Goal: Task Accomplishment & Management: Complete application form

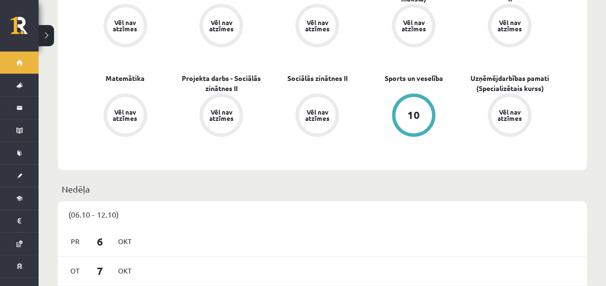
scroll to position [355, 0]
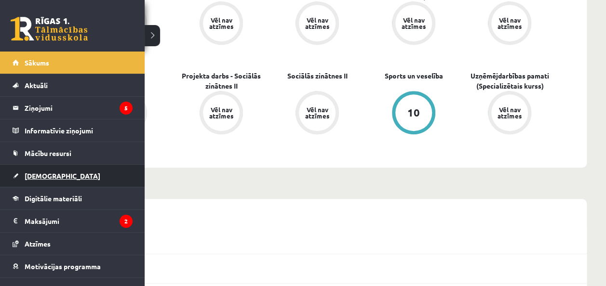
click at [49, 173] on span "[DEMOGRAPHIC_DATA]" at bounding box center [63, 176] width 76 height 9
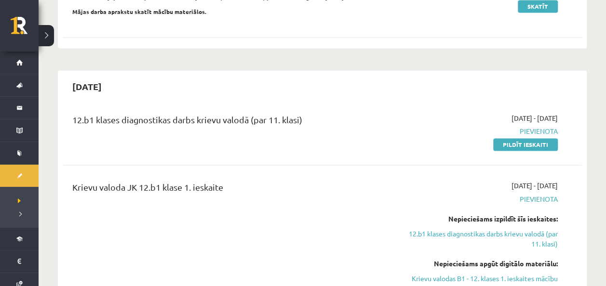
scroll to position [718, 0]
click at [389, 180] on div "Krievu valoda JK 12.b1 klase 1. ieskaite" at bounding box center [231, 243] width 333 height 126
click at [519, 273] on link "Krievu valodas B1 - 12. klases 1. ieskaites mācību materiāls" at bounding box center [482, 283] width 152 height 20
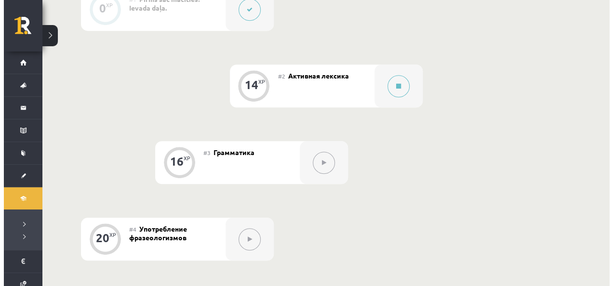
scroll to position [329, 0]
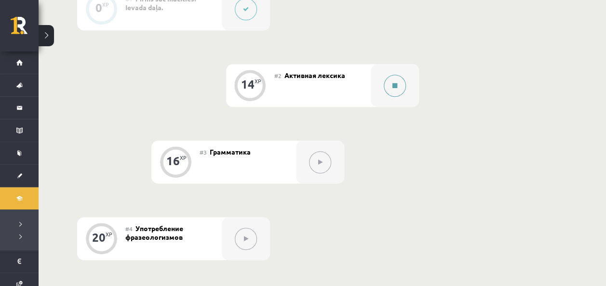
click at [399, 87] on button at bounding box center [395, 86] width 22 height 22
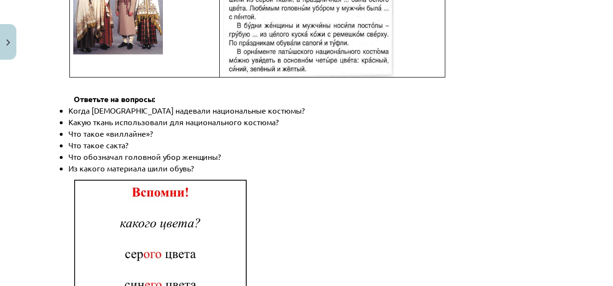
scroll to position [1475, 0]
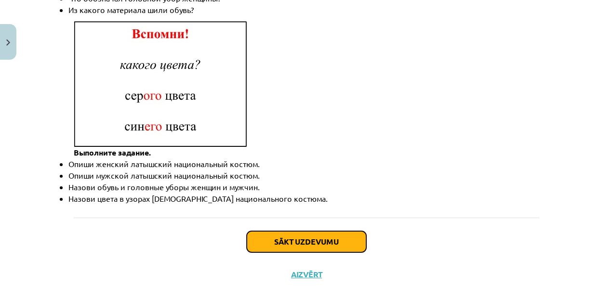
click at [327, 232] on button "Sākt uzdevumu" at bounding box center [307, 242] width 120 height 21
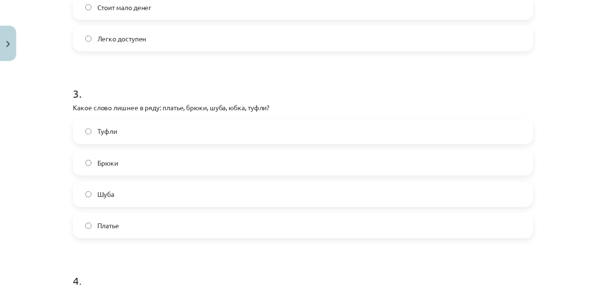
scroll to position [756, 0]
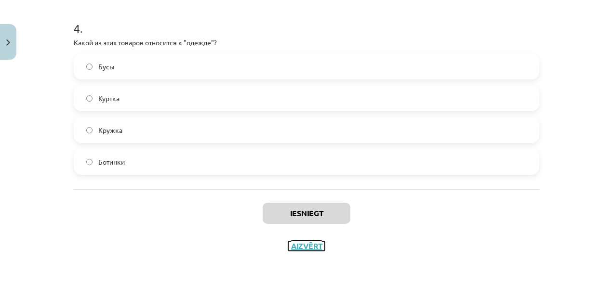
click at [300, 248] on button "Aizvērt" at bounding box center [306, 247] width 37 height 10
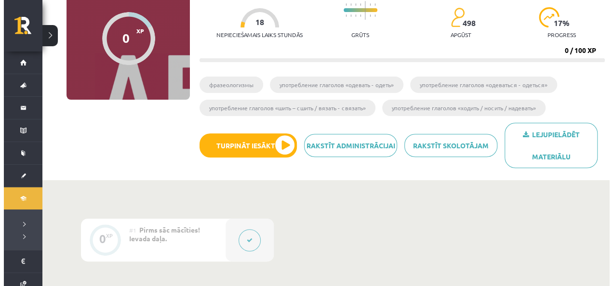
scroll to position [201, 0]
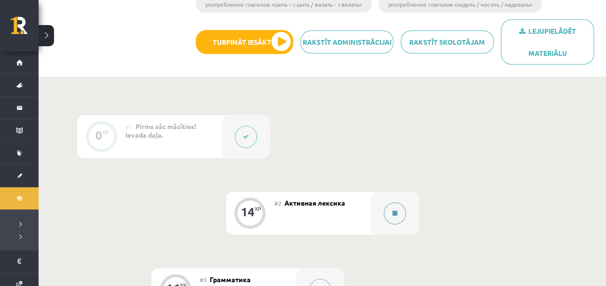
click at [396, 213] on icon at bounding box center [395, 214] width 5 height 6
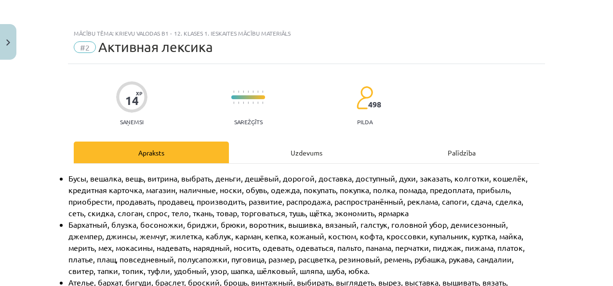
click at [355, 154] on div "Uzdevums" at bounding box center [306, 153] width 155 height 22
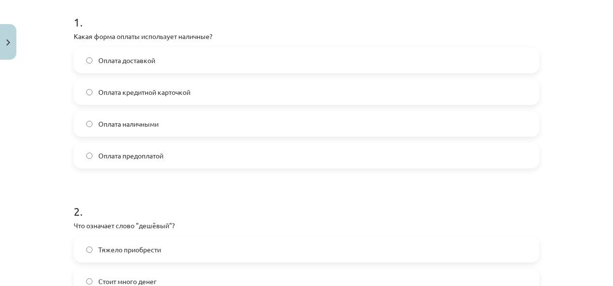
scroll to position [191, 0]
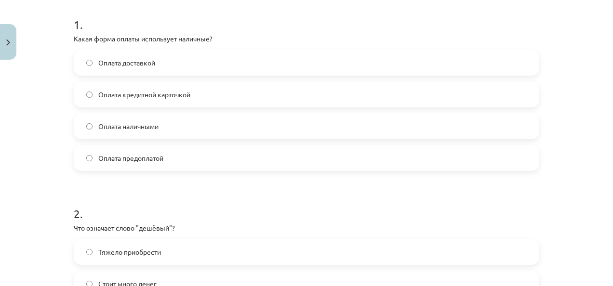
click at [111, 127] on span "Оплата наличными" at bounding box center [128, 127] width 60 height 10
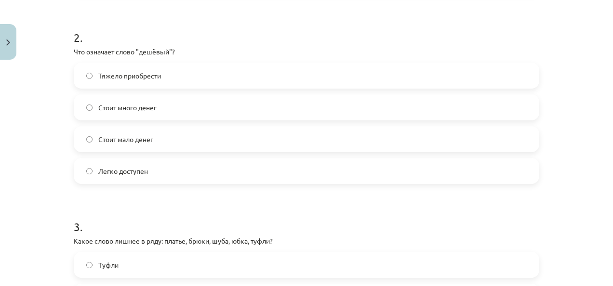
scroll to position [367, 0]
click at [107, 172] on span "Легко доступен" at bounding box center [123, 172] width 50 height 10
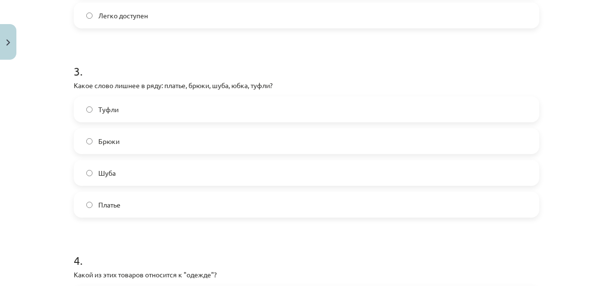
scroll to position [524, 0]
click at [137, 101] on label "Туфли" at bounding box center [307, 109] width 464 height 24
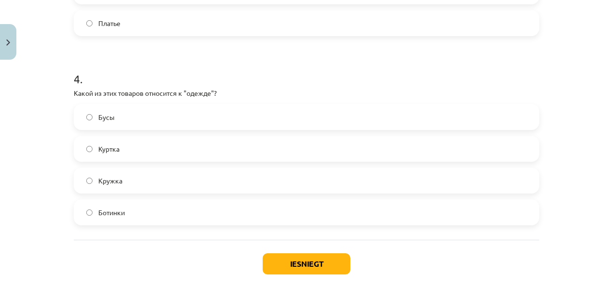
scroll to position [726, 0]
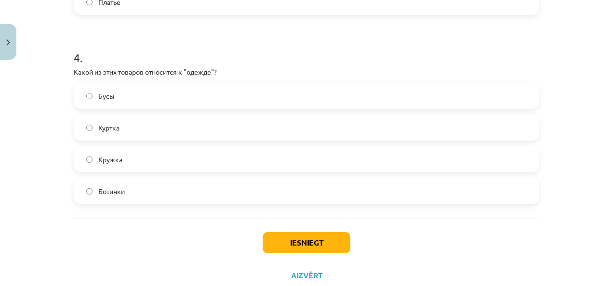
click at [109, 130] on span "Куртка" at bounding box center [108, 128] width 21 height 10
click at [335, 237] on button "Iesniegt" at bounding box center [307, 242] width 88 height 21
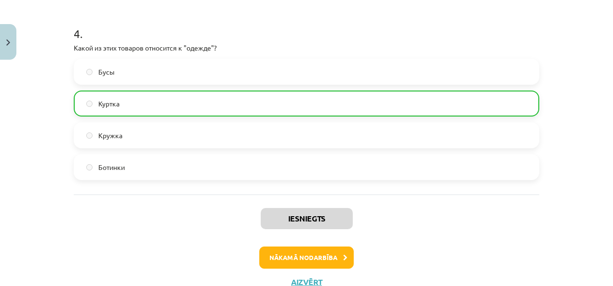
scroll to position [786, 0]
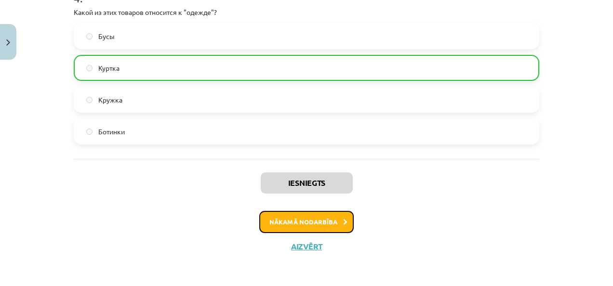
click at [325, 219] on button "Nākamā nodarbība" at bounding box center [306, 222] width 95 height 22
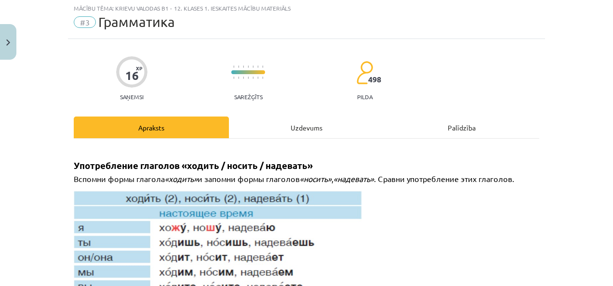
scroll to position [24, 0]
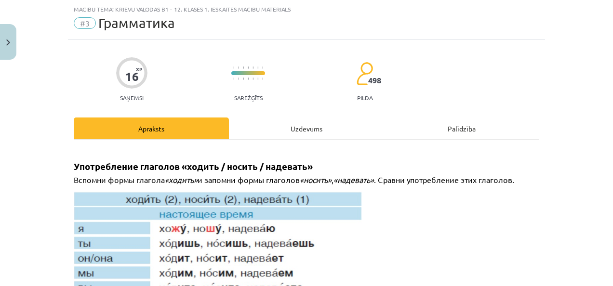
click at [301, 127] on div "Uzdevums" at bounding box center [306, 129] width 155 height 22
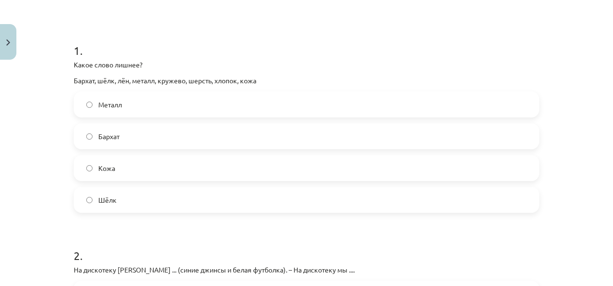
scroll to position [167, 0]
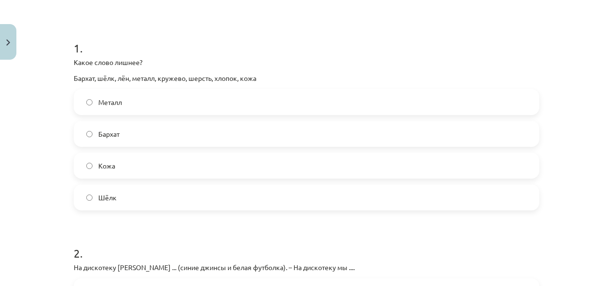
click at [131, 102] on label "Металл" at bounding box center [307, 102] width 464 height 24
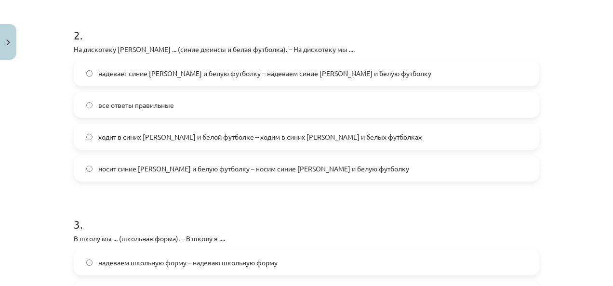
scroll to position [394, 0]
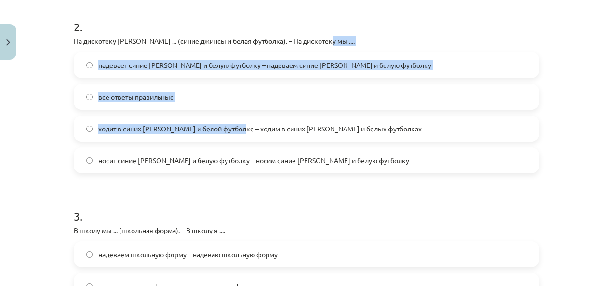
drag, startPoint x: 344, startPoint y: 41, endPoint x: 236, endPoint y: 118, distance: 132.1
click at [236, 118] on div "2 . На дискотеку Янис ... (синие джинсы и белая футболка). – На дискотеку мы ..…" at bounding box center [307, 88] width 466 height 170
click at [32, 101] on div "Mācību tēma: Krievu valodas b1 - 12. klases 1. ieskaites mācību materiāls #3 Гр…" at bounding box center [306, 143] width 613 height 286
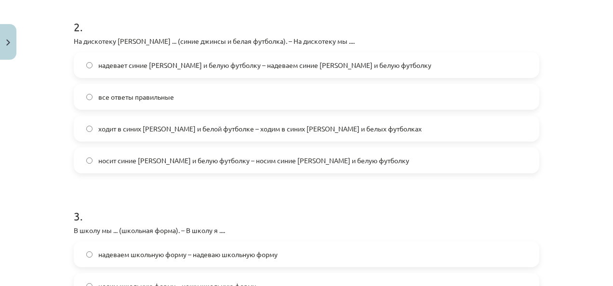
click at [107, 98] on span "все ответы правильные" at bounding box center [136, 97] width 76 height 10
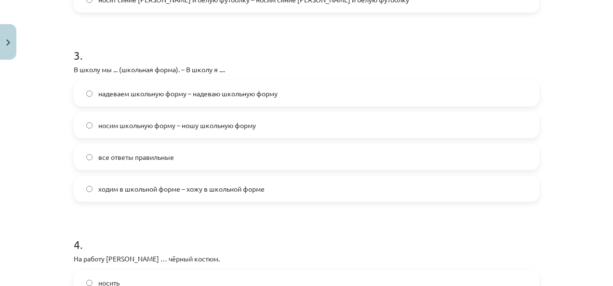
scroll to position [556, 0]
click at [88, 97] on label "надеваем школьную форму – надеваю школьную форму" at bounding box center [307, 93] width 464 height 24
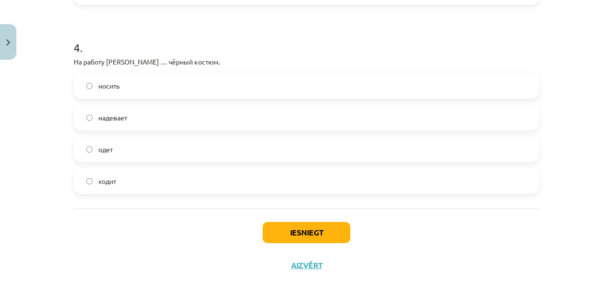
scroll to position [754, 0]
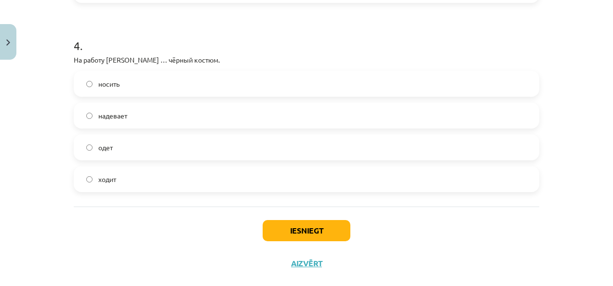
click at [104, 115] on span "надевает" at bounding box center [112, 116] width 29 height 10
click at [123, 92] on label "носить" at bounding box center [307, 84] width 464 height 24
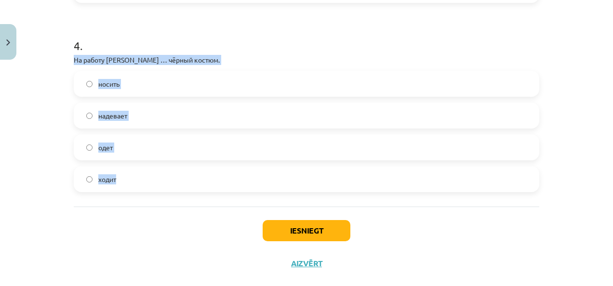
drag, startPoint x: 66, startPoint y: 61, endPoint x: 130, endPoint y: 181, distance: 136.1
copy div "На работу Янис … чёрный костюм. носить надевает одет ходит"
click at [111, 181] on span "ходит" at bounding box center [107, 180] width 18 height 10
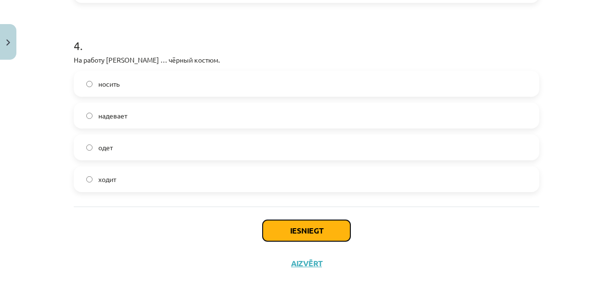
click at [284, 230] on button "Iesniegt" at bounding box center [307, 230] width 88 height 21
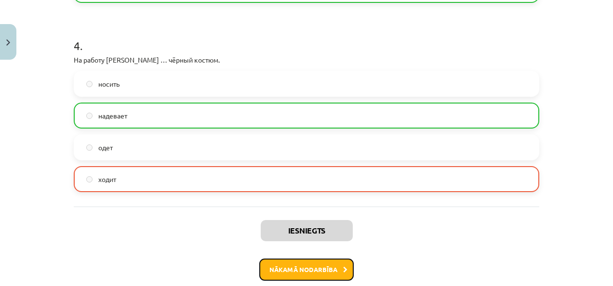
click at [298, 276] on button "Nākamā nodarbība" at bounding box center [306, 270] width 95 height 22
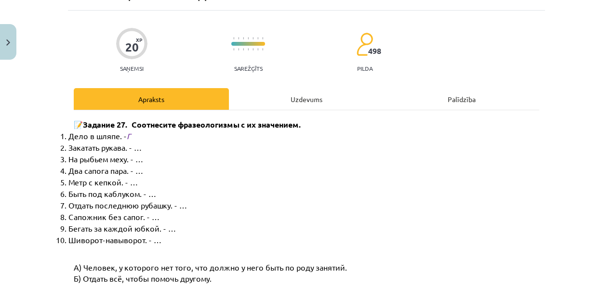
scroll to position [24, 0]
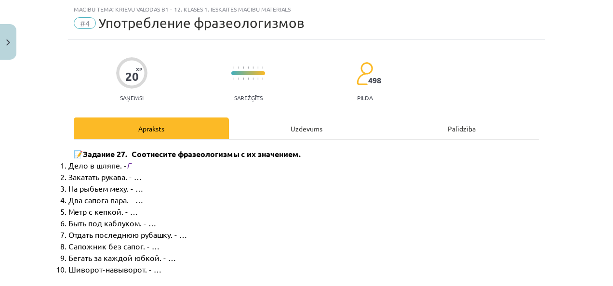
click at [300, 130] on div "Uzdevums" at bounding box center [306, 129] width 155 height 22
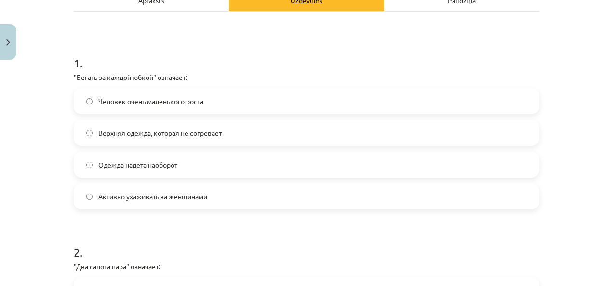
scroll to position [157, 0]
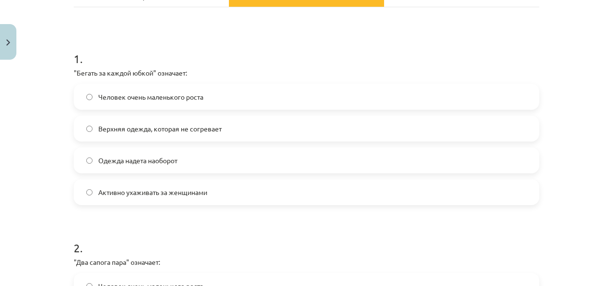
click at [322, 200] on label "Активно ухаживать за женщинами" at bounding box center [307, 192] width 464 height 24
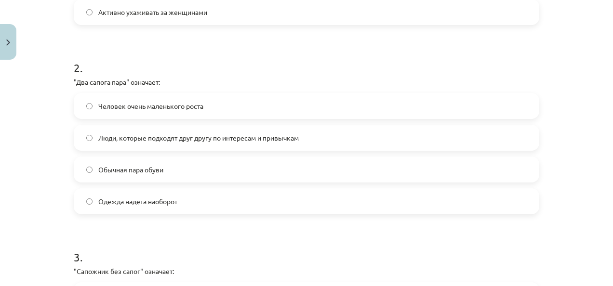
scroll to position [338, 0]
click at [309, 139] on label "Люди, которые подходят друг другу по интересам и привычкам" at bounding box center [307, 137] width 464 height 24
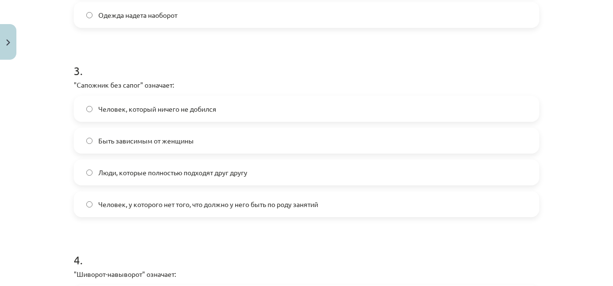
scroll to position [524, 0]
click at [223, 104] on label "Человек, который ничего не добился" at bounding box center [307, 108] width 464 height 24
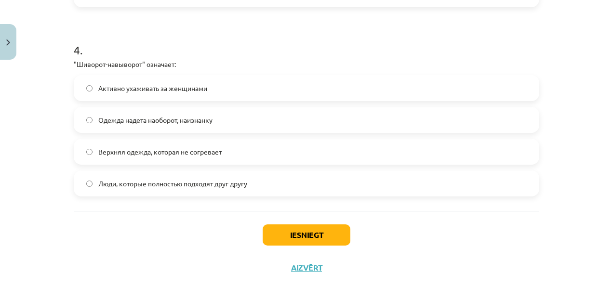
scroll to position [734, 0]
click at [201, 118] on span "Одежда надета наоборот, наизнанку" at bounding box center [155, 121] width 114 height 10
click at [324, 233] on button "Iesniegt" at bounding box center [307, 235] width 88 height 21
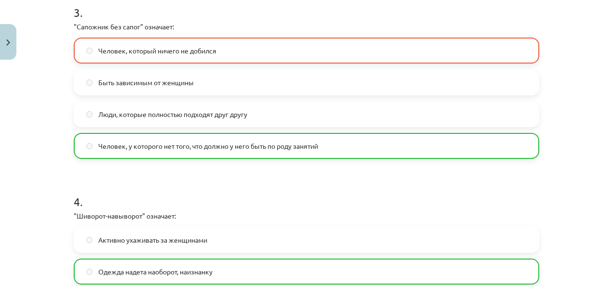
scroll to position [786, 0]
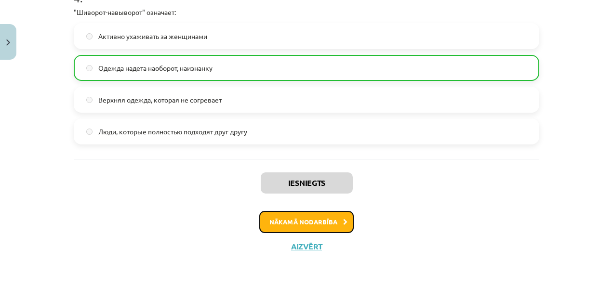
click at [310, 221] on button "Nākamā nodarbība" at bounding box center [306, 222] width 95 height 22
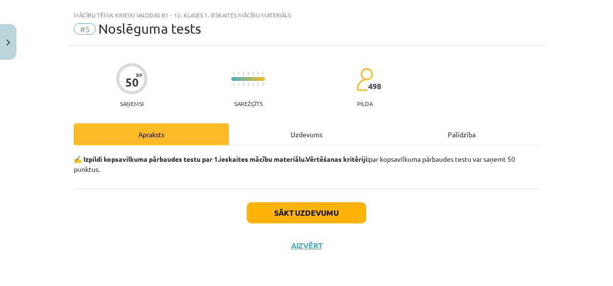
scroll to position [18, 0]
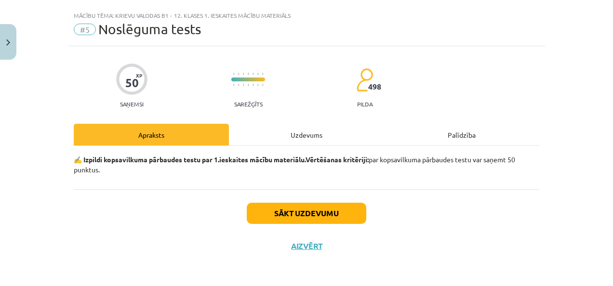
click at [314, 133] on div "Uzdevums" at bounding box center [306, 135] width 155 height 22
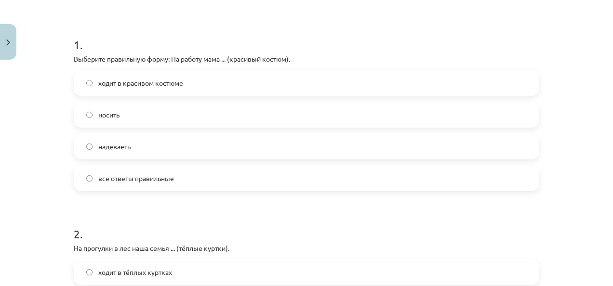
scroll to position [171, 0]
click at [194, 79] on label "ходит в красивом костюме" at bounding box center [307, 82] width 464 height 24
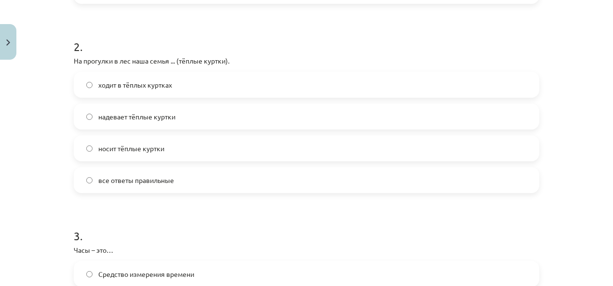
scroll to position [360, 0]
click at [158, 111] on span "надевает тёплые куртки" at bounding box center [136, 115] width 77 height 10
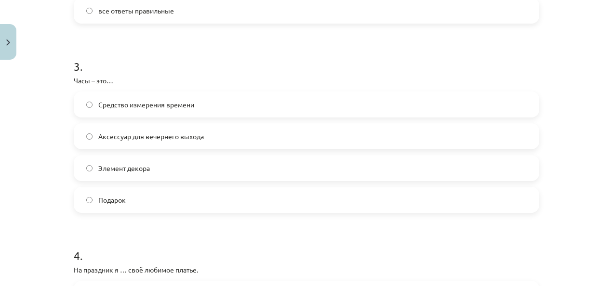
scroll to position [531, 0]
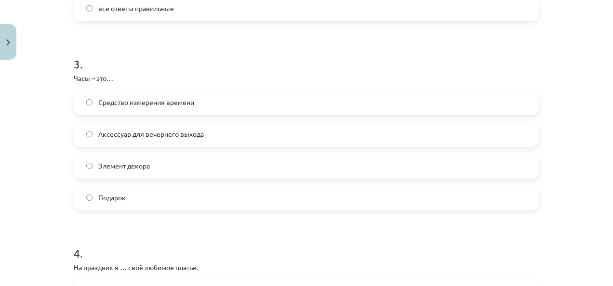
click at [172, 98] on span "Средство измерения времени" at bounding box center [146, 102] width 96 height 10
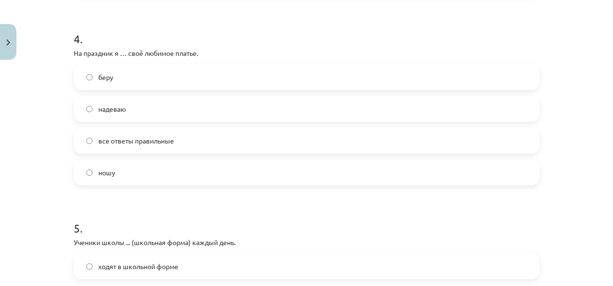
scroll to position [746, 0]
click at [260, 118] on label "надеваю" at bounding box center [307, 108] width 464 height 24
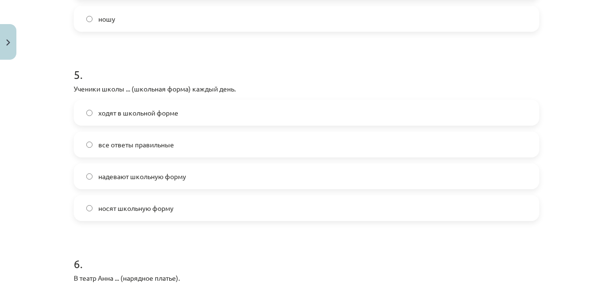
scroll to position [900, 0]
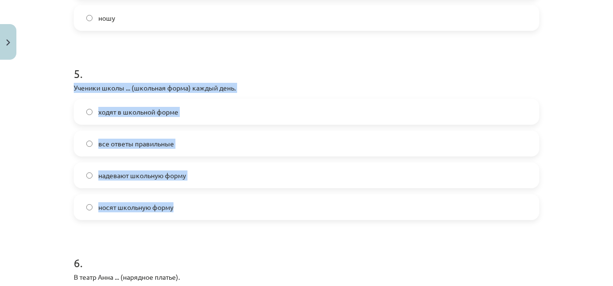
drag, startPoint x: 68, startPoint y: 88, endPoint x: 178, endPoint y: 208, distance: 163.5
click at [178, 208] on div "50 XP Saņemsi Sarežģīts 498 pilda Apraksts Uzdevums Palīdzība 1 . Выберите прав…" at bounding box center [306, 210] width 477 height 2092
copy div "Ученики школы ... (школьная форма) каждый день. ходят в школьной форме все отве…"
click at [38, 132] on div "Mācību tēma: Krievu valodas b1 - 12. klases 1. ieskaites mācību materiāls #5 No…" at bounding box center [306, 143] width 613 height 286
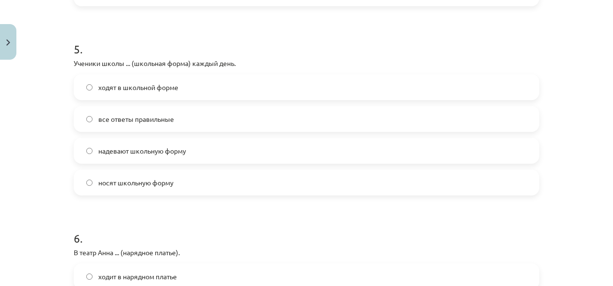
scroll to position [924, 0]
click at [164, 154] on span "надевают школьную форму" at bounding box center [142, 152] width 88 height 10
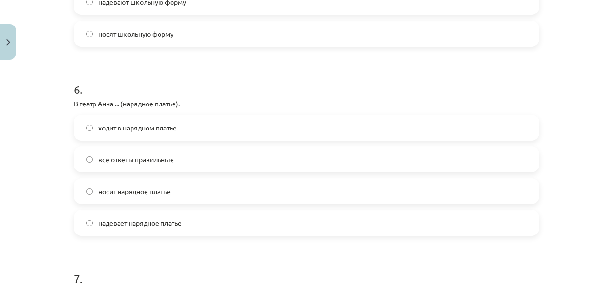
scroll to position [1073, 0]
click at [216, 220] on label "надевает нарядное платье" at bounding box center [307, 224] width 464 height 24
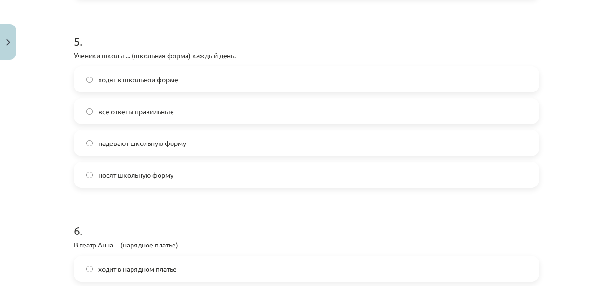
scroll to position [932, 0]
click at [179, 171] on label "носят школьную форму" at bounding box center [307, 175] width 464 height 24
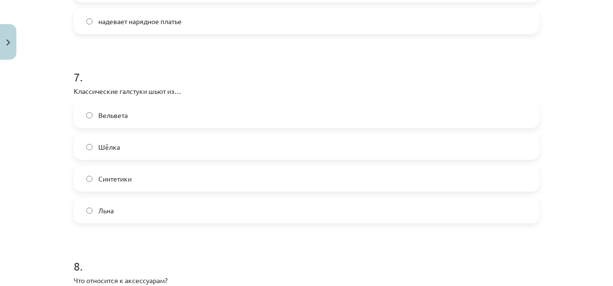
scroll to position [1277, 0]
click at [134, 172] on label "Синтетики" at bounding box center [307, 177] width 464 height 24
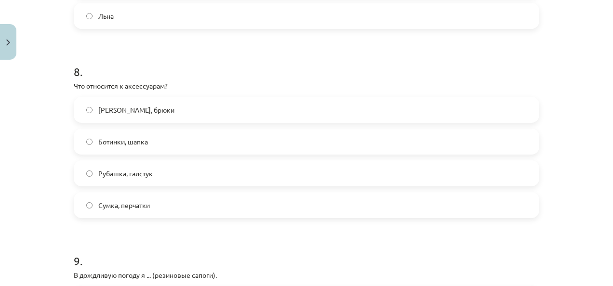
scroll to position [1472, 0]
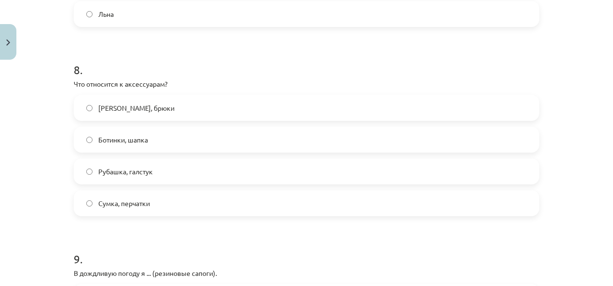
click at [114, 204] on span "Сумка, перчатки" at bounding box center [124, 204] width 52 height 10
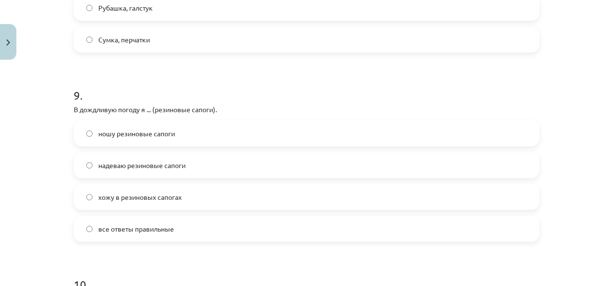
scroll to position [1638, 0]
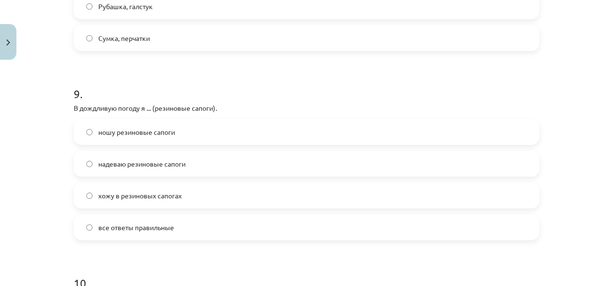
click at [178, 164] on span "надеваю резиновые сапоги" at bounding box center [141, 164] width 87 height 10
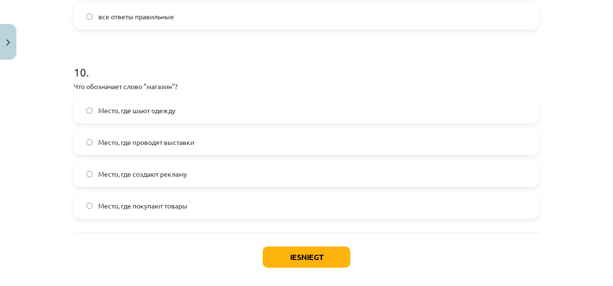
scroll to position [1851, 0]
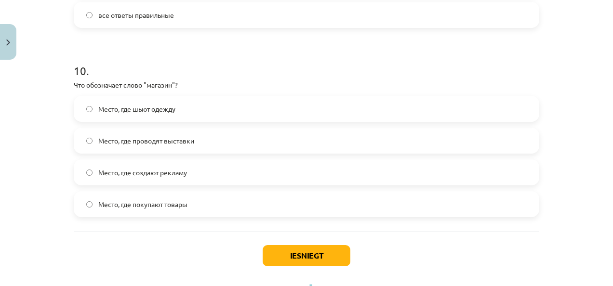
click at [106, 201] on span "Место, где покупают товары" at bounding box center [142, 205] width 89 height 10
click at [276, 253] on button "Iesniegt" at bounding box center [307, 255] width 88 height 21
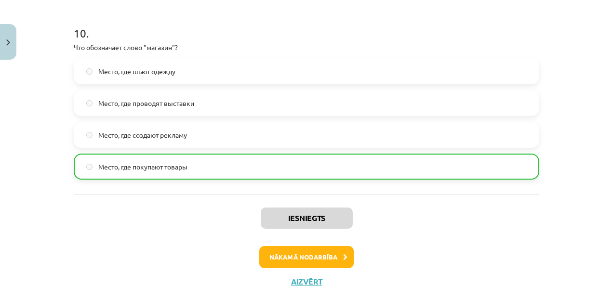
scroll to position [1923, 0]
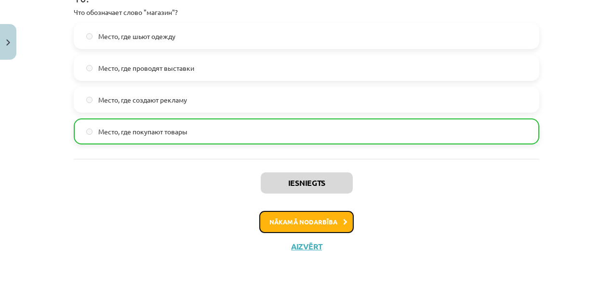
click at [294, 221] on button "Nākamā nodarbība" at bounding box center [306, 222] width 95 height 22
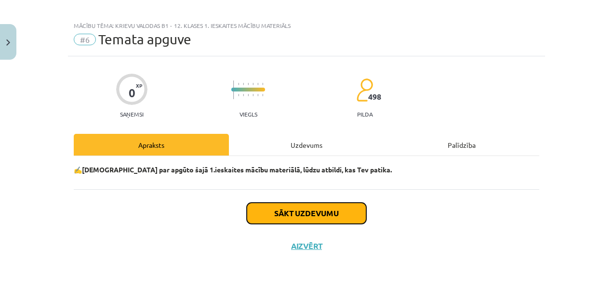
click at [300, 210] on button "Sākt uzdevumu" at bounding box center [307, 213] width 120 height 21
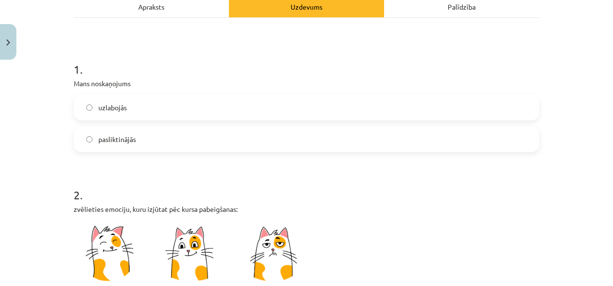
scroll to position [169, 0]
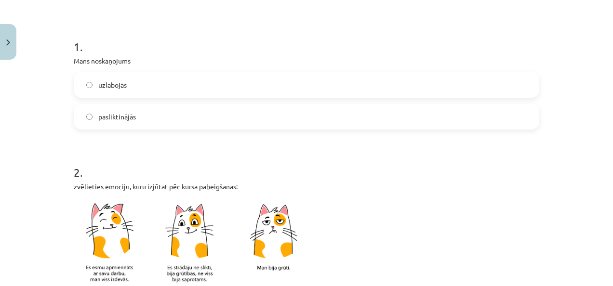
click at [159, 117] on label "pasliktinājās" at bounding box center [307, 117] width 464 height 24
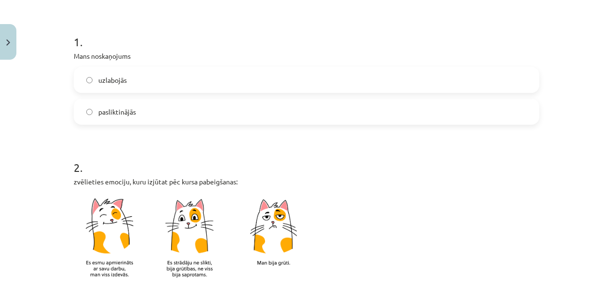
scroll to position [174, 0]
click at [132, 75] on label "uzlabojās" at bounding box center [307, 80] width 464 height 24
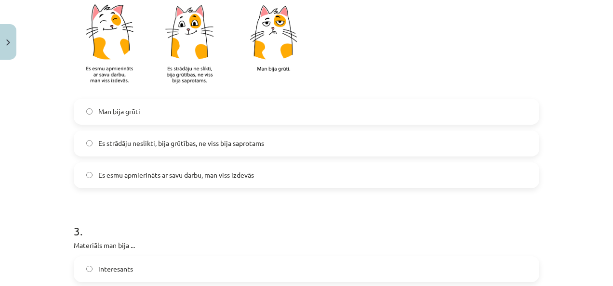
scroll to position [368, 0]
click at [136, 120] on label "Man bija grūti" at bounding box center [307, 111] width 464 height 24
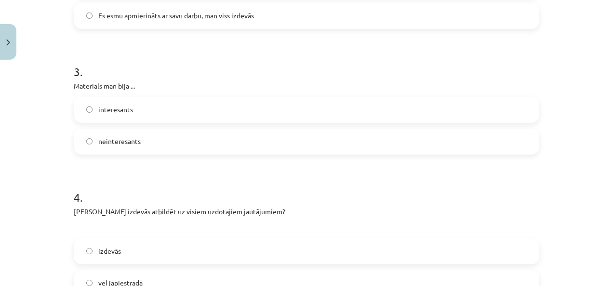
scroll to position [528, 0]
click at [135, 110] on label "interesants" at bounding box center [307, 109] width 464 height 24
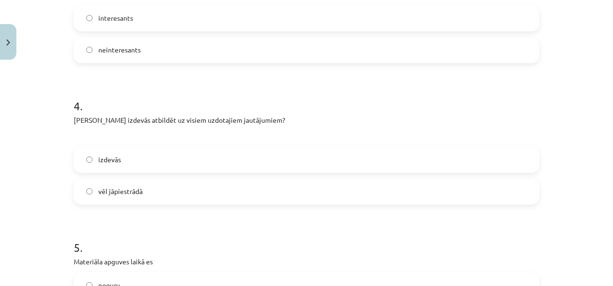
scroll to position [620, 0]
click at [131, 188] on span "vēl jāpiestrādā" at bounding box center [120, 191] width 44 height 10
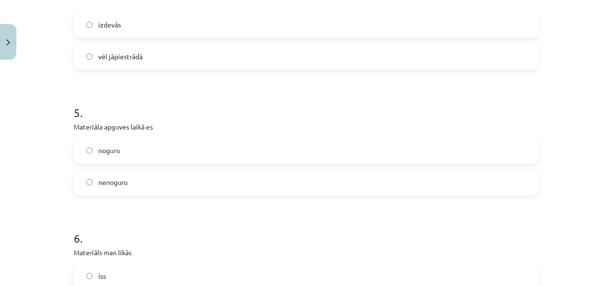
scroll to position [758, 0]
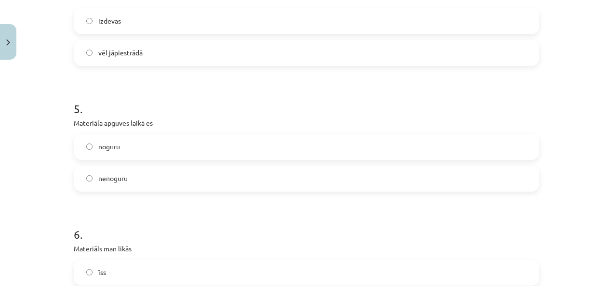
click at [129, 149] on label "noguru" at bounding box center [307, 147] width 464 height 24
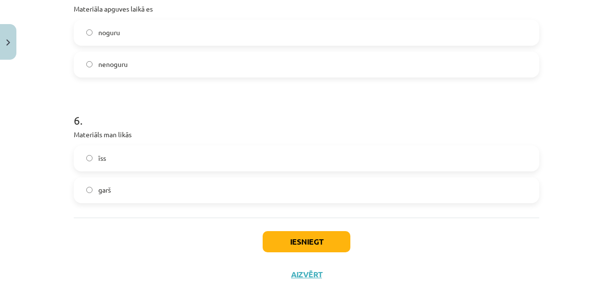
scroll to position [897, 0]
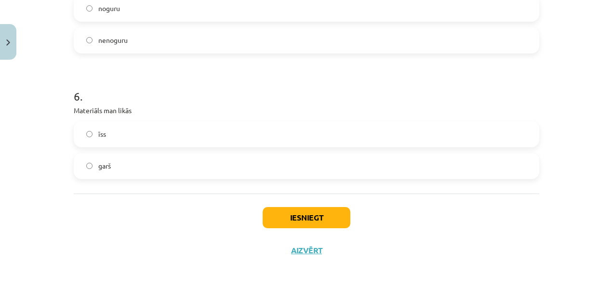
click at [134, 167] on label "garš" at bounding box center [307, 166] width 464 height 24
click at [286, 214] on button "Iesniegt" at bounding box center [307, 217] width 88 height 21
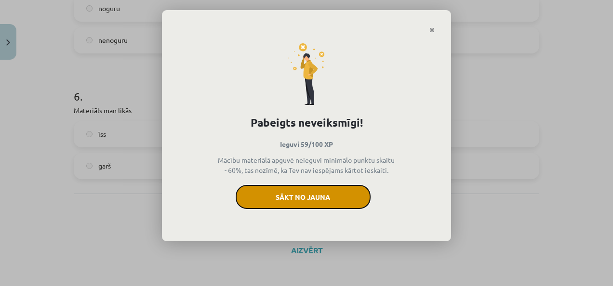
click at [336, 198] on button "Sākt no jauna" at bounding box center [303, 197] width 135 height 24
click at [326, 190] on button "Sākt no jauna" at bounding box center [303, 197] width 135 height 24
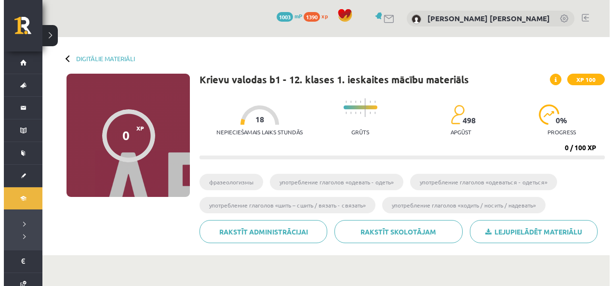
scroll to position [196, 0]
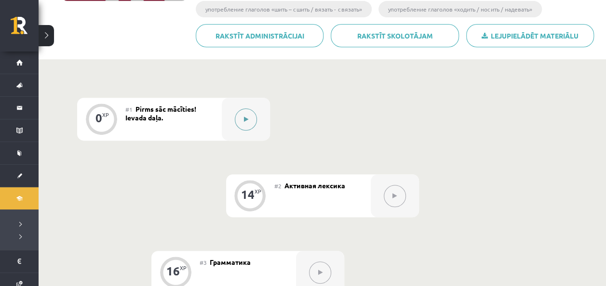
click at [240, 119] on button at bounding box center [246, 120] width 22 height 22
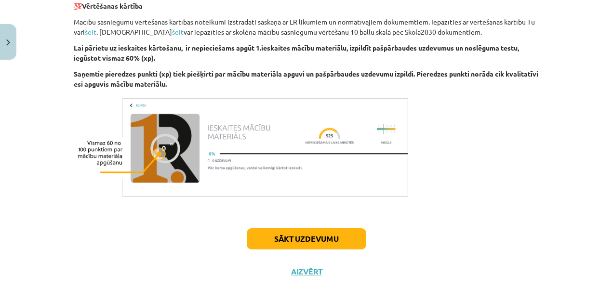
scroll to position [634, 0]
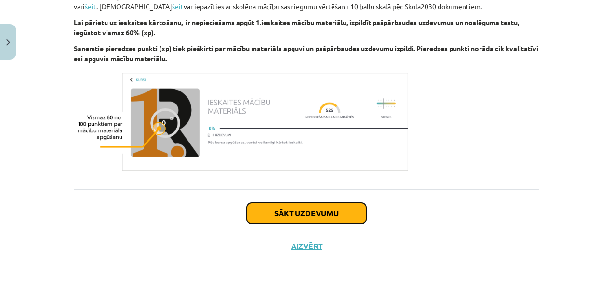
click at [341, 211] on button "Sākt uzdevumu" at bounding box center [307, 213] width 120 height 21
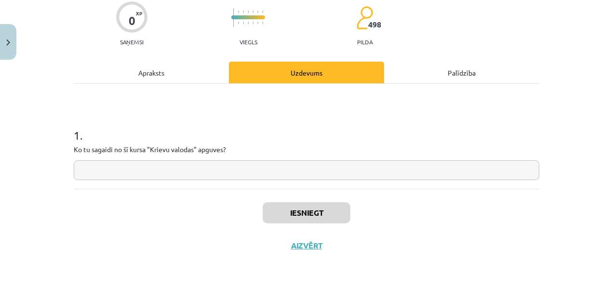
scroll to position [24, 0]
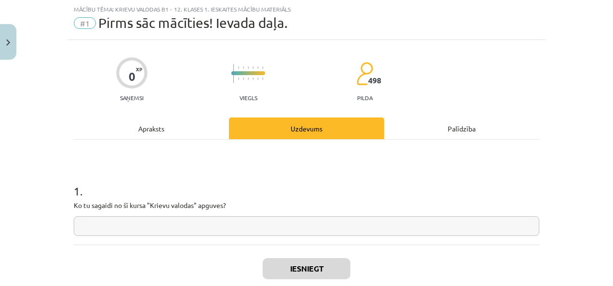
click at [326, 229] on input "text" at bounding box center [307, 227] width 466 height 20
type input "*"
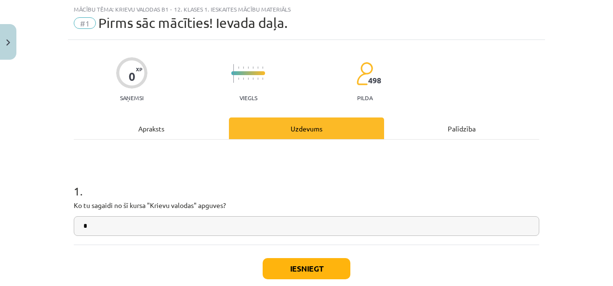
type input "*"
click at [315, 262] on button "Iesniegt" at bounding box center [307, 269] width 88 height 21
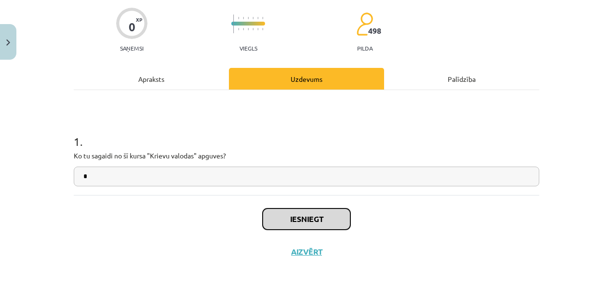
scroll to position [74, 0]
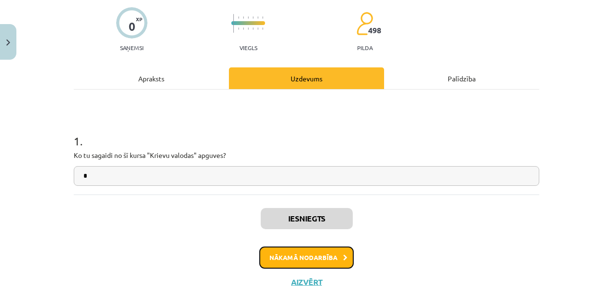
click at [299, 260] on button "Nākamā nodarbība" at bounding box center [306, 258] width 95 height 22
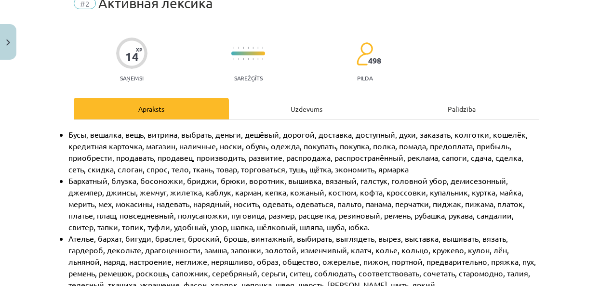
scroll to position [24, 0]
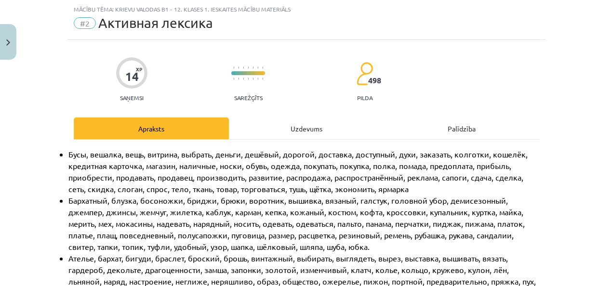
click at [318, 132] on div "Uzdevums" at bounding box center [306, 129] width 155 height 22
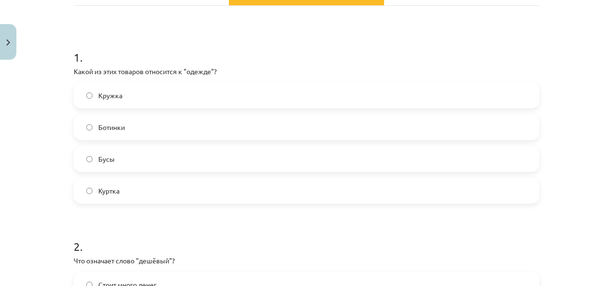
scroll to position [159, 0]
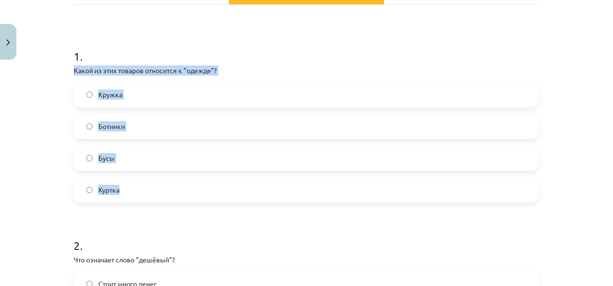
drag, startPoint x: 70, startPoint y: 68, endPoint x: 126, endPoint y: 193, distance: 136.2
click at [126, 193] on div "1 . Какой из этих товаров относится к "одежде"? Кружка Ботинки Бусы Куртка" at bounding box center [307, 118] width 466 height 170
copy div "Какой из этих товаров относится к "одежде"? Кружка Ботинки Бусы Куртка"
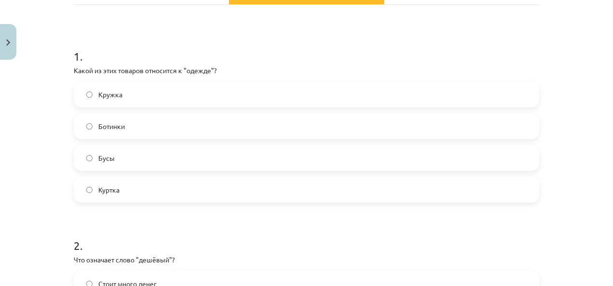
click at [116, 199] on label "Куртка" at bounding box center [307, 190] width 464 height 24
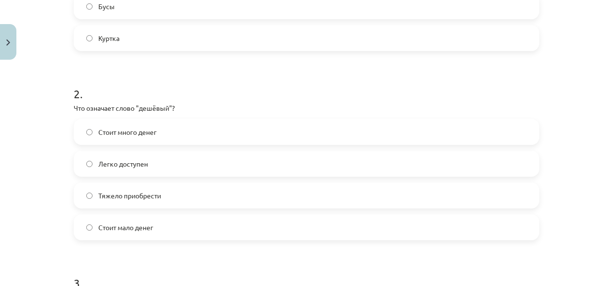
scroll to position [312, 0]
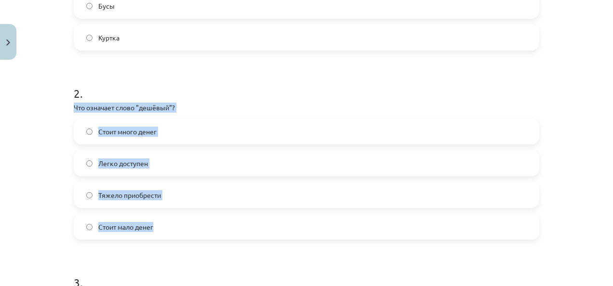
drag, startPoint x: 69, startPoint y: 106, endPoint x: 167, endPoint y: 217, distance: 148.0
click at [167, 217] on div "14 XP Saņemsi Sarežģīts 498 pilda Apraksts Uzdevums Palīdzība 1 . Какой из этих…" at bounding box center [306, 230] width 477 height 954
copy div "Что означает слово "дешёвый"? Стоит много денег Легко доступен Тяжело приобрест…"
click at [61, 150] on div "Mācību tēma: Krievu valodas b1 - 12. klases 1. ieskaites mācību materiāls #2 Ак…" at bounding box center [306, 143] width 613 height 286
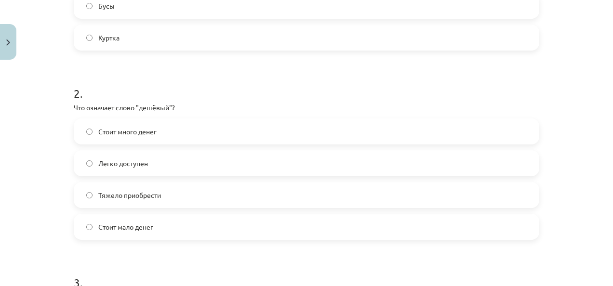
click at [135, 122] on label "Стоит много денег" at bounding box center [307, 132] width 464 height 24
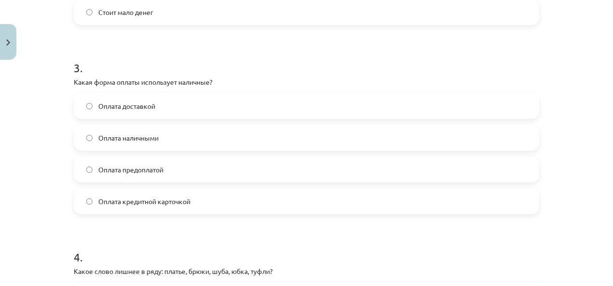
scroll to position [527, 0]
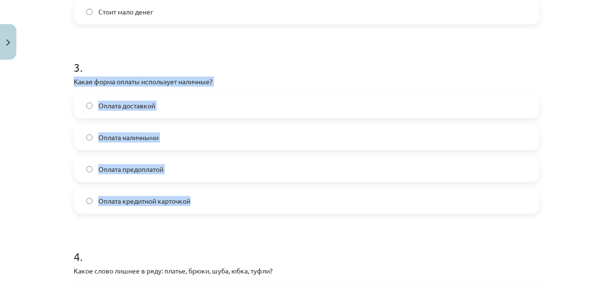
drag, startPoint x: 68, startPoint y: 79, endPoint x: 202, endPoint y: 196, distance: 177.0
click at [202, 196] on div "14 XP Saņemsi Sarežģīts 498 pilda Apraksts Uzdevums Palīdzība 1 . Какой из этих…" at bounding box center [306, 14] width 477 height 954
copy div "Какая форма оплаты использует наличные? Оплата доставкой Оплата наличными Оплат…"
click at [114, 136] on span "Оплата наличными" at bounding box center [128, 138] width 60 height 10
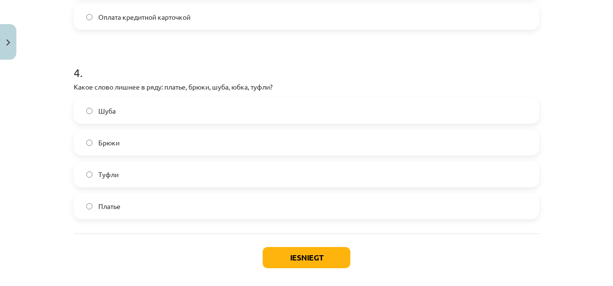
scroll to position [713, 0]
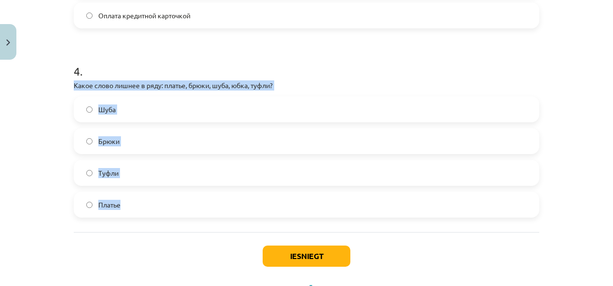
drag, startPoint x: 68, startPoint y: 84, endPoint x: 134, endPoint y: 199, distance: 132.7
copy div "Какое слово лишнее в ряду: платье, брюки, шуба, юбка, туфли? Шуба Брюки Туфли П…"
click at [113, 171] on span "Туфли" at bounding box center [108, 173] width 20 height 10
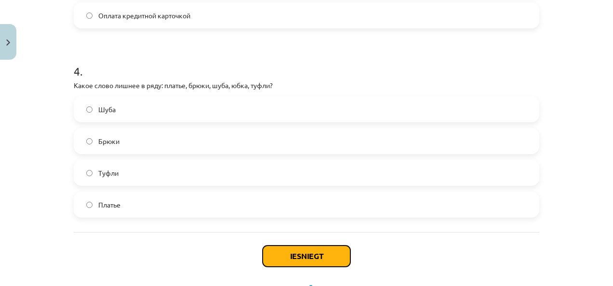
click at [293, 256] on button "Iesniegt" at bounding box center [307, 256] width 88 height 21
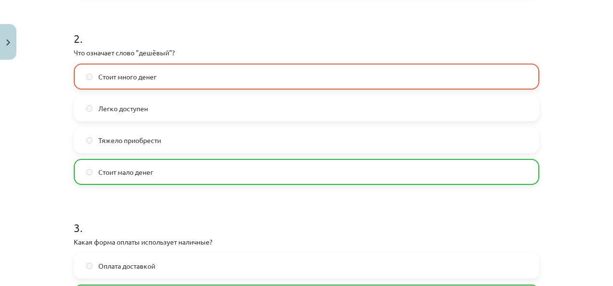
scroll to position [786, 0]
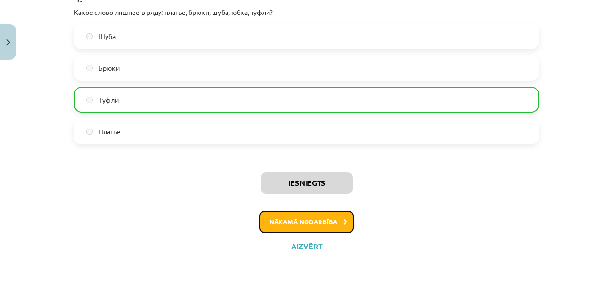
click at [324, 220] on button "Nākamā nodarbība" at bounding box center [306, 222] width 95 height 22
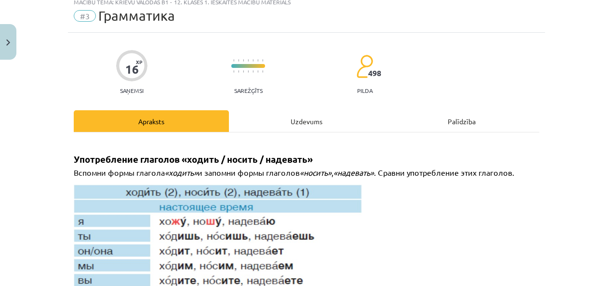
scroll to position [24, 0]
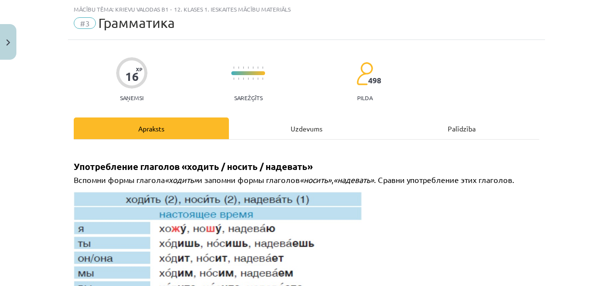
click at [304, 123] on div "Uzdevums" at bounding box center [306, 129] width 155 height 22
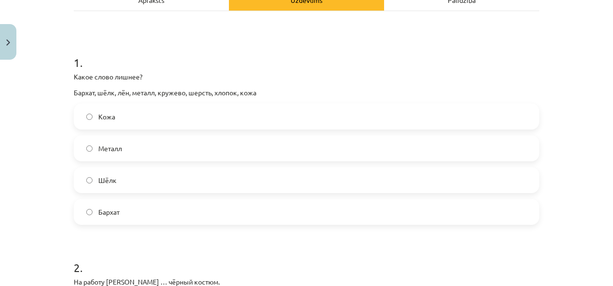
scroll to position [170, 0]
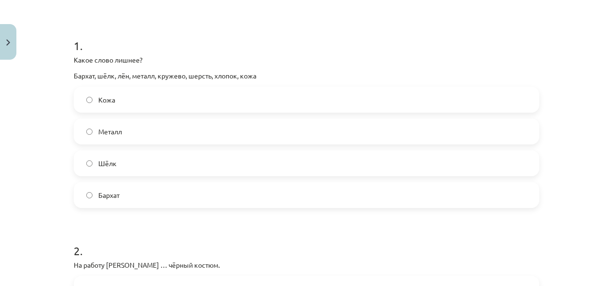
click at [109, 133] on span "Металл" at bounding box center [110, 132] width 24 height 10
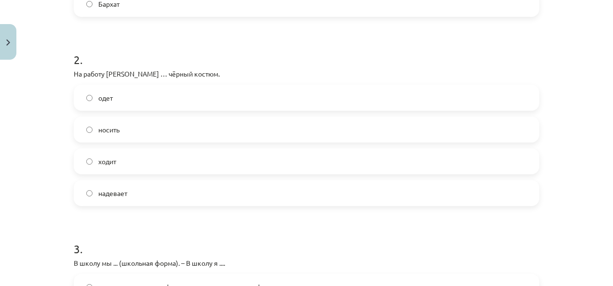
scroll to position [362, 0]
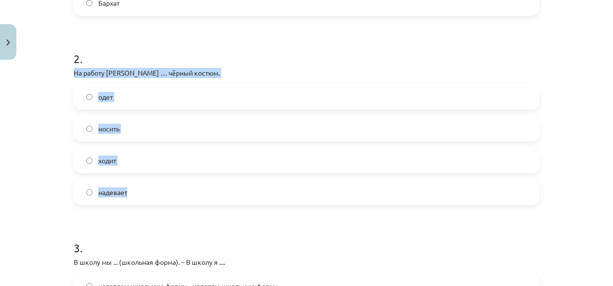
drag, startPoint x: 68, startPoint y: 69, endPoint x: 156, endPoint y: 185, distance: 145.6
click at [156, 185] on div "16 XP Saņemsi Sarežģīts 498 pilda Apraksts Uzdevums Palīdzība 1 . Какое слово л…" at bounding box center [306, 187] width 477 height 970
copy div "На работу Янис … чёрный костюм. одет носить ходит надевает"
click at [50, 128] on div "Mācību tēma: Krievu valodas b1 - 12. klases 1. ieskaites mācību materiāls #3 Гр…" at bounding box center [306, 143] width 613 height 286
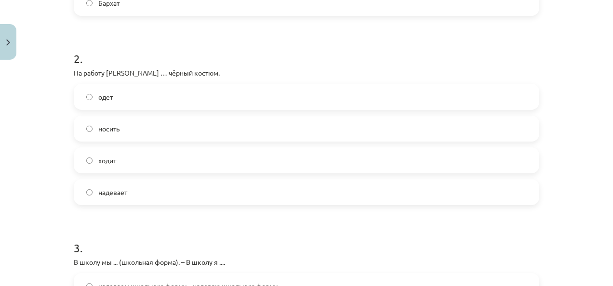
click at [107, 160] on span "ходит" at bounding box center [107, 161] width 18 height 10
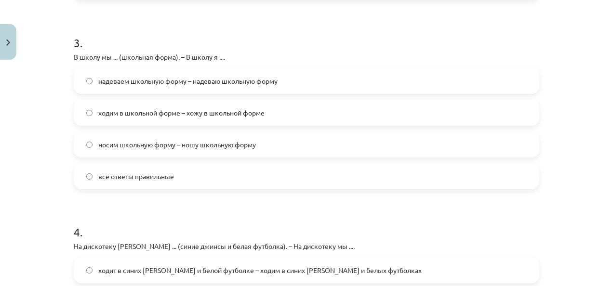
scroll to position [572, 0]
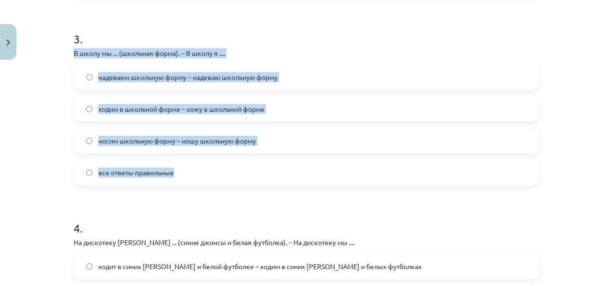
drag, startPoint x: 68, startPoint y: 45, endPoint x: 187, endPoint y: 166, distance: 170.2
copy div "В школу мы ... (школьная форма). – В школу я .... надеваем школьную форму – над…"
click at [102, 172] on span "все ответы правильные" at bounding box center [136, 173] width 76 height 10
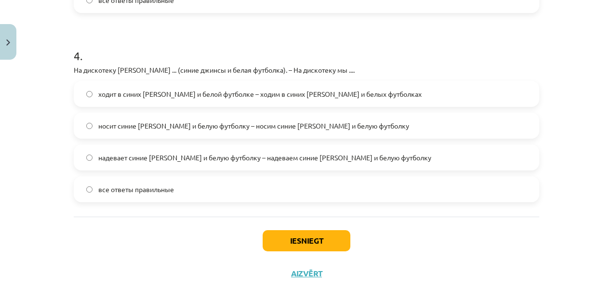
scroll to position [747, 0]
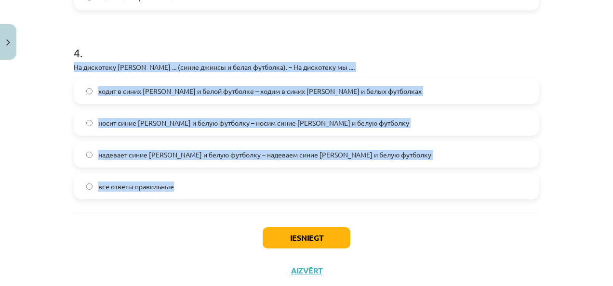
drag, startPoint x: 66, startPoint y: 65, endPoint x: 186, endPoint y: 204, distance: 183.6
copy div "На дискотеку Янис ... (синие джинсы и белая футболка). – На дискотеку мы .... х…"
click at [63, 85] on div "Mācību tēma: Krievu valodas b1 - 12. klases 1. ieskaites mācību materiāls #3 Гр…" at bounding box center [306, 143] width 613 height 286
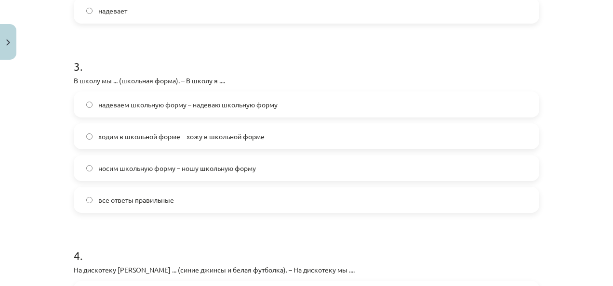
scroll to position [547, 0]
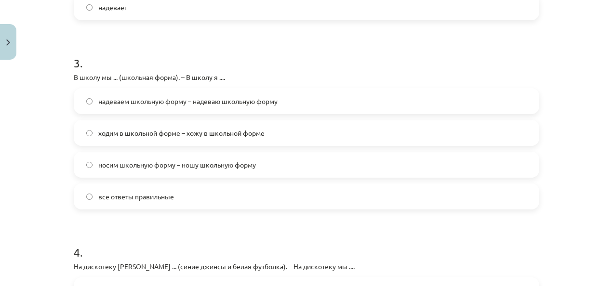
click at [278, 167] on label "носим школьную форму – ношу школьную форму" at bounding box center [307, 165] width 464 height 24
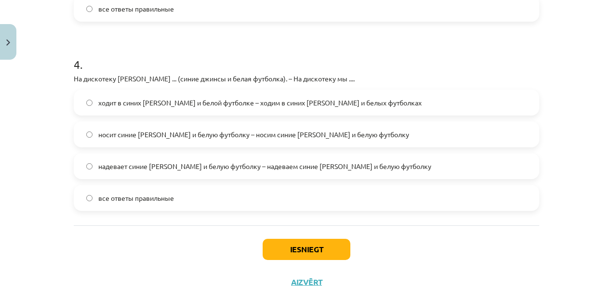
scroll to position [736, 0]
click at [306, 166] on span "надевает синие джинсы и белую футболку – надеваем синие джинсы и белую футболку" at bounding box center [264, 166] width 333 height 10
click at [317, 256] on button "Iesniegt" at bounding box center [307, 248] width 88 height 21
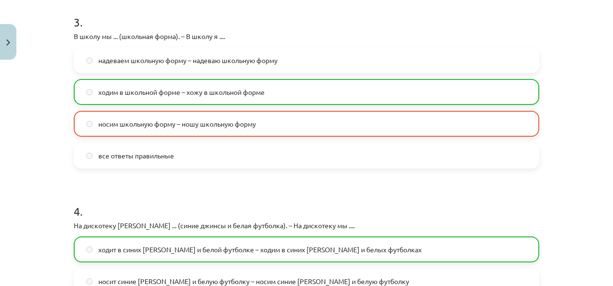
scroll to position [802, 0]
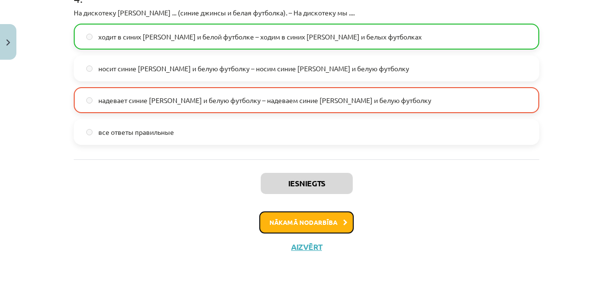
click at [336, 221] on button "Nākamā nodarbība" at bounding box center [306, 223] width 95 height 22
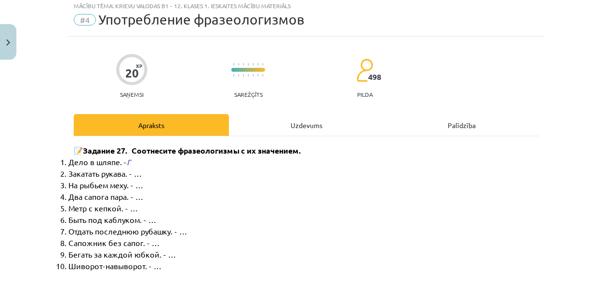
scroll to position [24, 0]
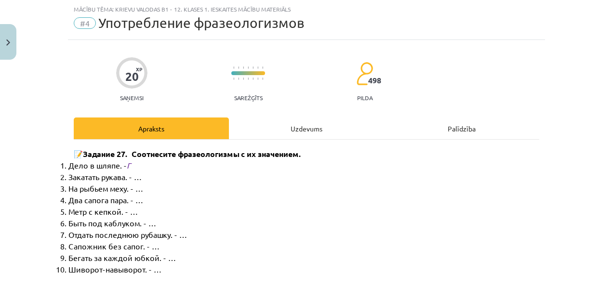
click at [315, 136] on div "Uzdevums" at bounding box center [306, 129] width 155 height 22
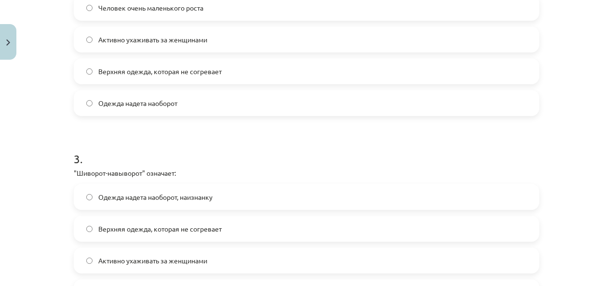
scroll to position [756, 0]
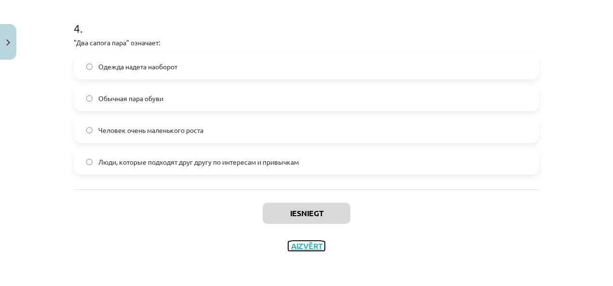
click at [313, 243] on button "Aizvērt" at bounding box center [306, 247] width 37 height 10
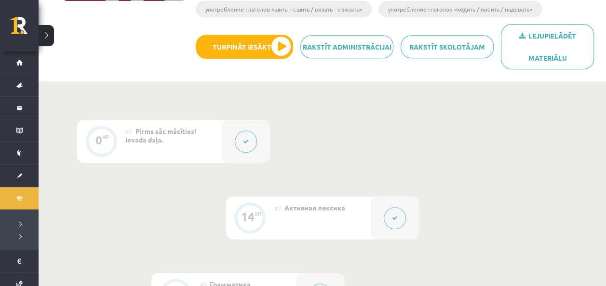
click at [392, 216] on icon at bounding box center [395, 219] width 6 height 6
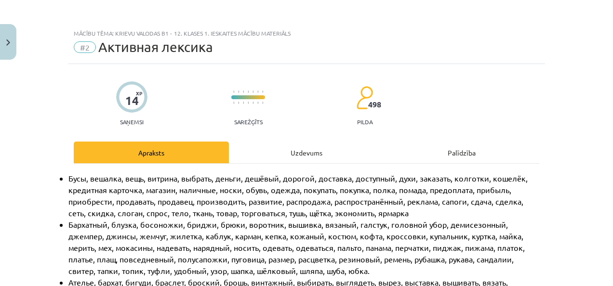
click at [316, 150] on div "Uzdevums" at bounding box center [306, 153] width 155 height 22
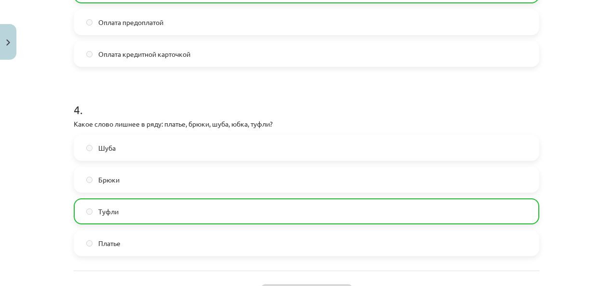
scroll to position [786, 0]
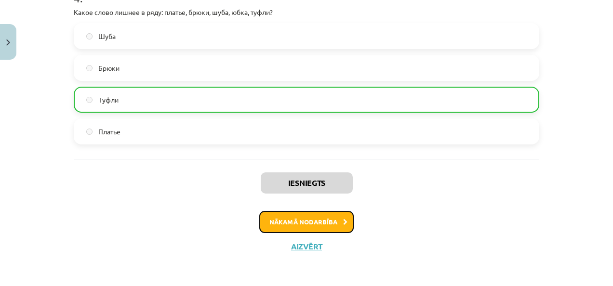
click at [320, 222] on button "Nākamā nodarbība" at bounding box center [306, 222] width 95 height 22
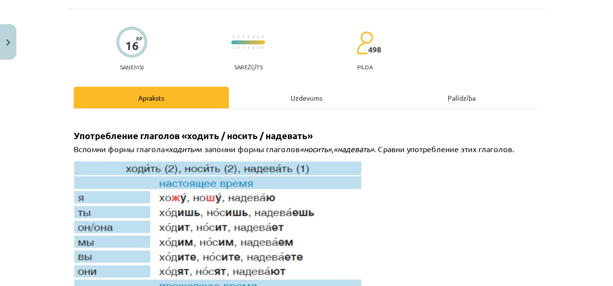
scroll to position [24, 0]
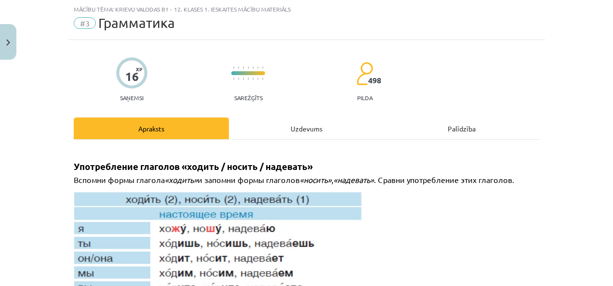
click at [276, 131] on div "Uzdevums" at bounding box center [306, 129] width 155 height 22
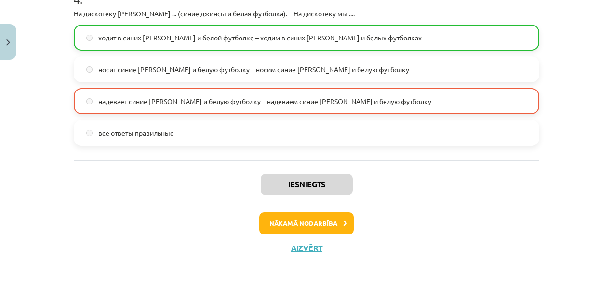
scroll to position [802, 0]
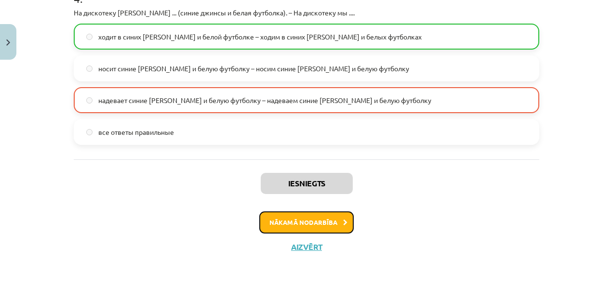
click at [329, 218] on button "Nākamā nodarbība" at bounding box center [306, 223] width 95 height 22
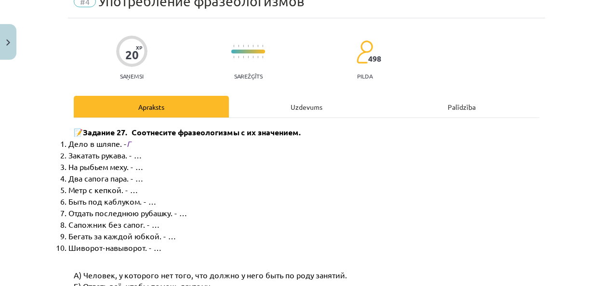
scroll to position [24, 0]
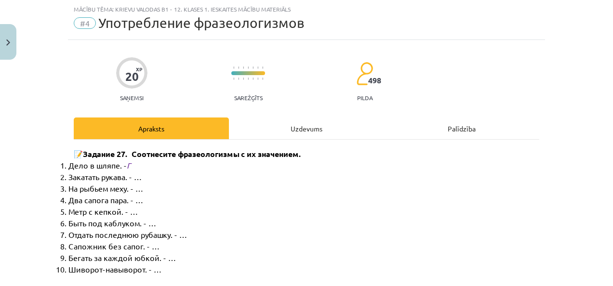
click at [287, 130] on div "Uzdevums" at bounding box center [306, 129] width 155 height 22
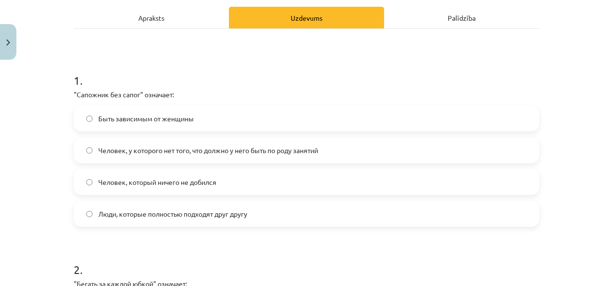
scroll to position [182, 0]
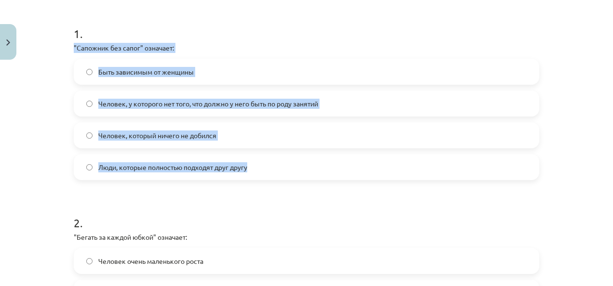
drag, startPoint x: 69, startPoint y: 46, endPoint x: 246, endPoint y: 177, distance: 220.3
copy div ""Сапожник без сапог" означает: Быть зависимым от женщины Человек, у которого не…"
click at [94, 105] on label "Человек, у которого нет того, что должно у него быть по роду занятий" at bounding box center [307, 104] width 464 height 24
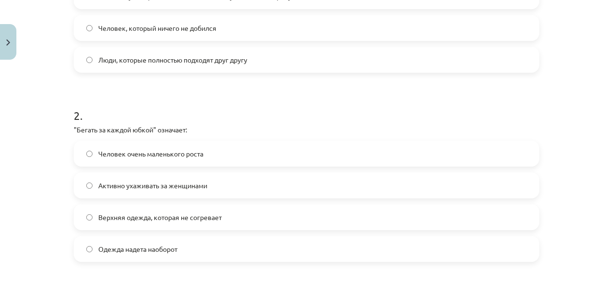
scroll to position [290, 0]
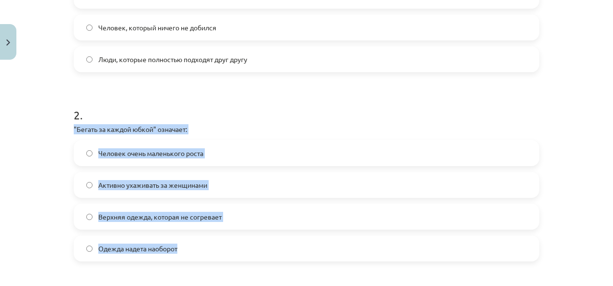
drag, startPoint x: 70, startPoint y: 125, endPoint x: 207, endPoint y: 243, distance: 180.9
click at [207, 243] on div "2 . "Бегать за каждой юбкой" означает: Человек очень маленького роста Активно у…" at bounding box center [307, 177] width 466 height 170
copy div ""Бегать за каждой юбкой" означает: Человек очень маленького роста Активно ухажи…"
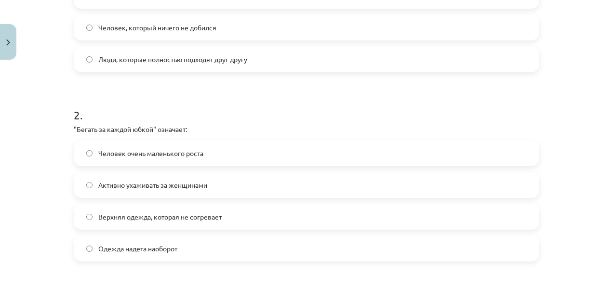
click at [136, 97] on h1 "2 ." at bounding box center [307, 107] width 466 height 30
click at [155, 183] on span "Активно ухаживать за женщинами" at bounding box center [152, 185] width 109 height 10
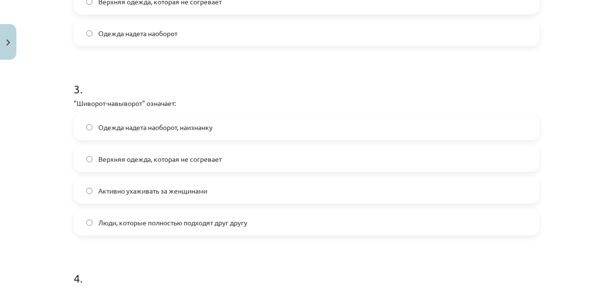
scroll to position [506, 0]
click at [221, 124] on label "Одежда надета наоборот, наизнанку" at bounding box center [307, 127] width 464 height 24
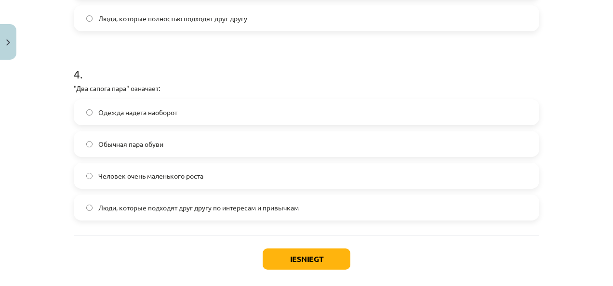
scroll to position [743, 0]
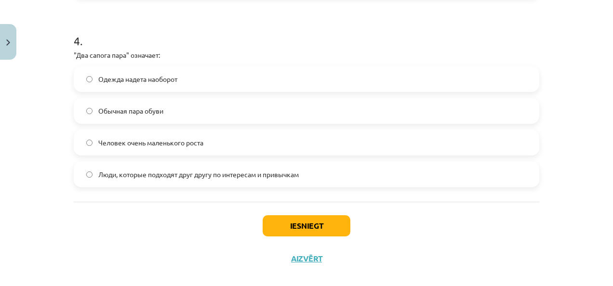
click at [186, 175] on span "Люди, которые подходят друг другу по интересам и привычкам" at bounding box center [198, 175] width 201 height 10
click at [295, 218] on button "Iesniegt" at bounding box center [307, 226] width 88 height 21
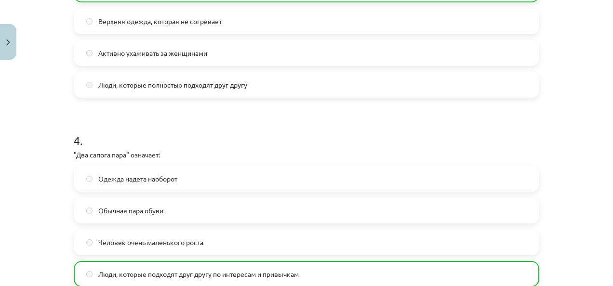
scroll to position [786, 0]
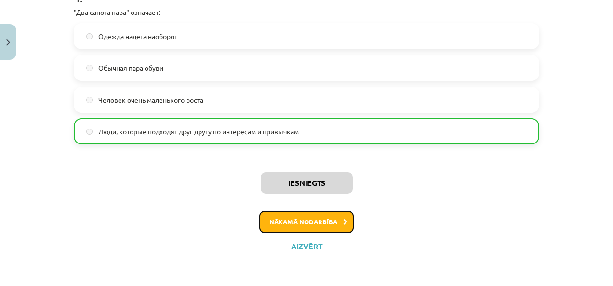
click at [341, 215] on button "Nākamā nodarbība" at bounding box center [306, 222] width 95 height 22
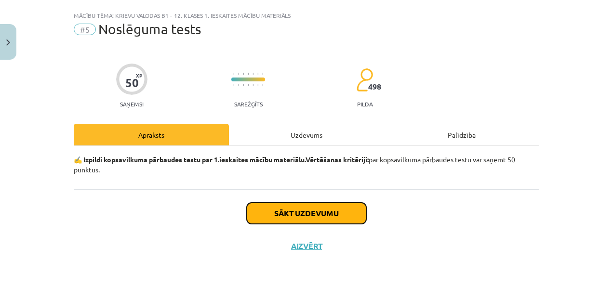
click at [307, 218] on button "Sākt uzdevumu" at bounding box center [307, 213] width 120 height 21
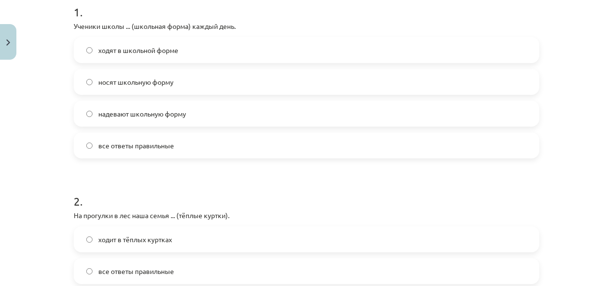
scroll to position [203, 0]
click at [205, 110] on label "надевают школьную форму" at bounding box center [307, 114] width 464 height 24
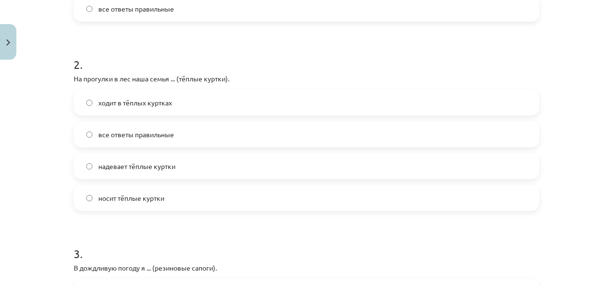
scroll to position [341, 0]
click at [179, 103] on label "ходит в тёплых куртках" at bounding box center [307, 102] width 464 height 24
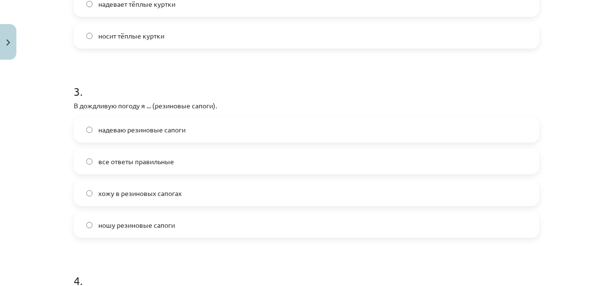
scroll to position [537, 0]
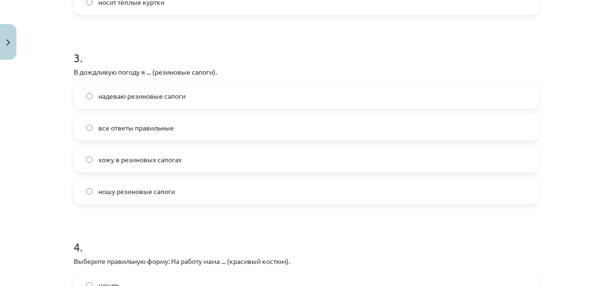
click at [202, 155] on label "хожу в резиновых сапогах" at bounding box center [307, 160] width 464 height 24
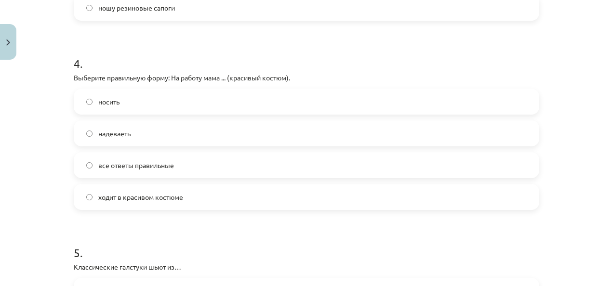
scroll to position [750, 0]
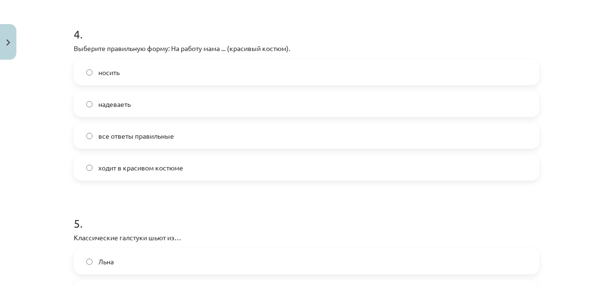
click at [113, 166] on span "ходит в красивом костюме" at bounding box center [140, 168] width 85 height 10
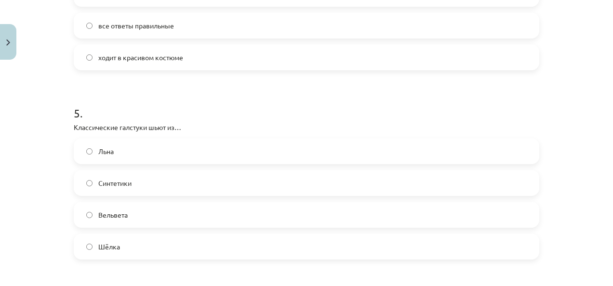
scroll to position [882, 0]
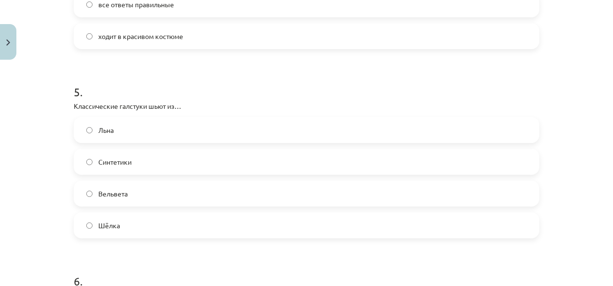
click at [125, 229] on label "Шёлка" at bounding box center [307, 226] width 464 height 24
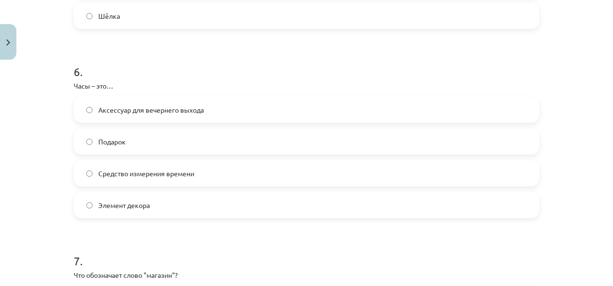
scroll to position [1092, 0]
click at [134, 171] on span "Средство измерения времени" at bounding box center [146, 173] width 96 height 10
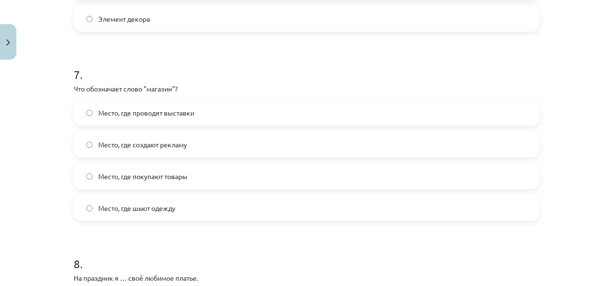
scroll to position [1279, 0]
click at [196, 172] on label "Место, где покупают товары" at bounding box center [307, 176] width 464 height 24
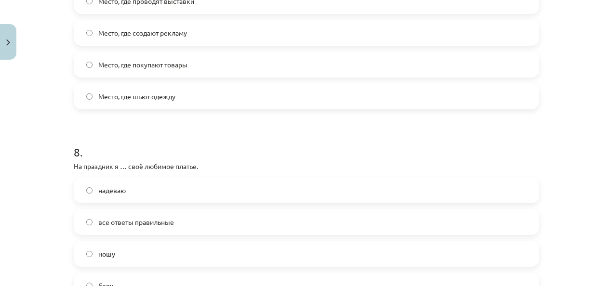
scroll to position [1449, 0]
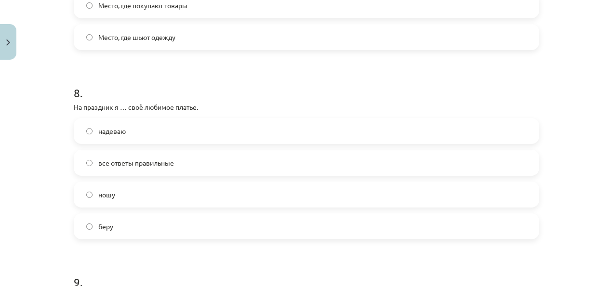
click at [120, 132] on span "надеваю" at bounding box center [111, 131] width 27 height 10
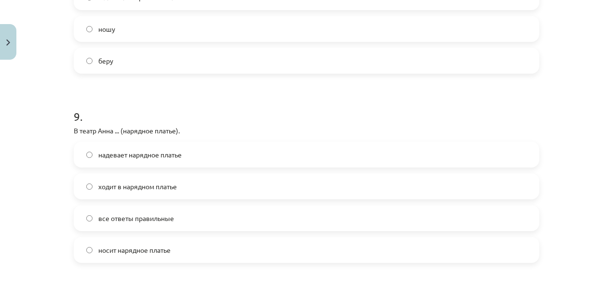
scroll to position [1663, 0]
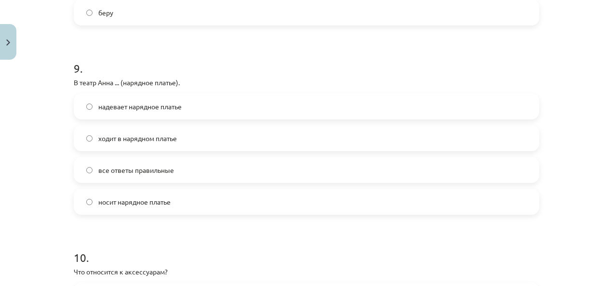
click at [189, 102] on label "надевает нарядное платье" at bounding box center [307, 107] width 464 height 24
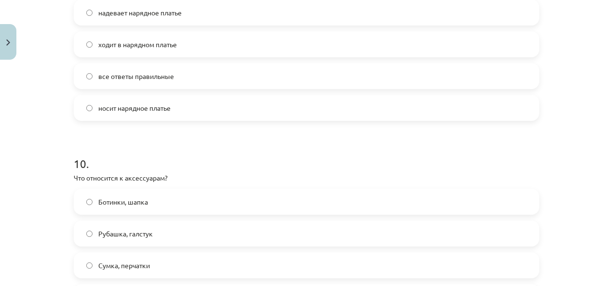
scroll to position [1849, 0]
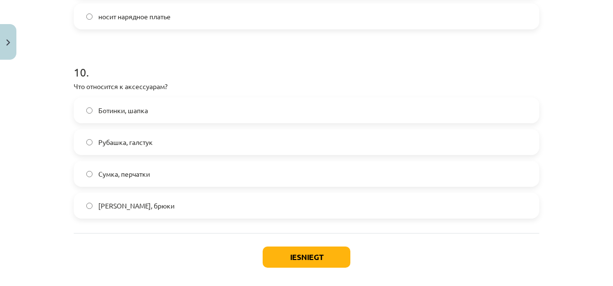
click at [152, 175] on label "Сумка, перчатки" at bounding box center [307, 174] width 464 height 24
click at [324, 256] on button "Iesniegt" at bounding box center [307, 257] width 88 height 21
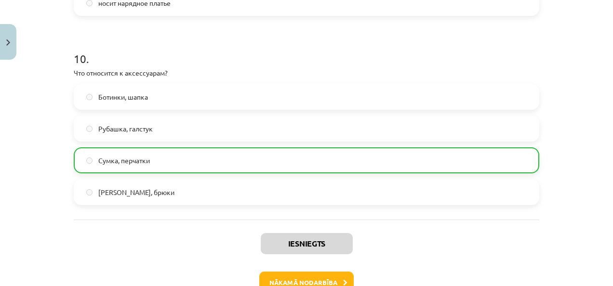
scroll to position [1923, 0]
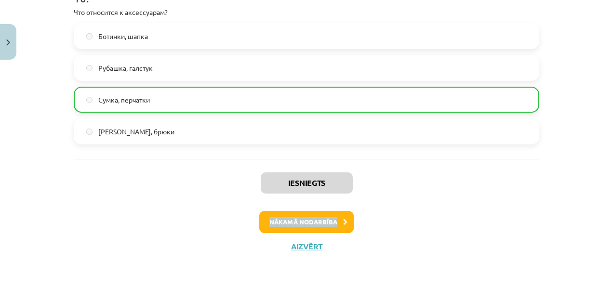
drag, startPoint x: 330, startPoint y: 208, endPoint x: 333, endPoint y: 219, distance: 11.4
click at [333, 219] on div "Iesniegts Nākamā nodarbība Aizvērt" at bounding box center [307, 208] width 466 height 98
click at [333, 219] on button "Nākamā nodarbība" at bounding box center [306, 222] width 95 height 22
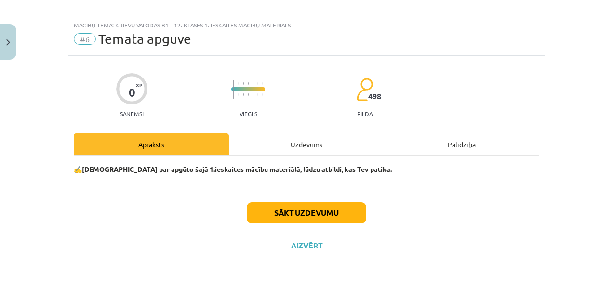
scroll to position [8, 0]
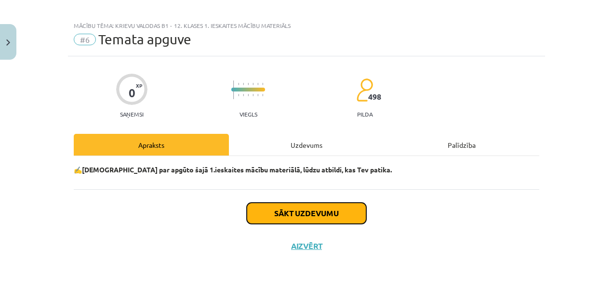
click at [333, 219] on button "Sākt uzdevumu" at bounding box center [307, 213] width 120 height 21
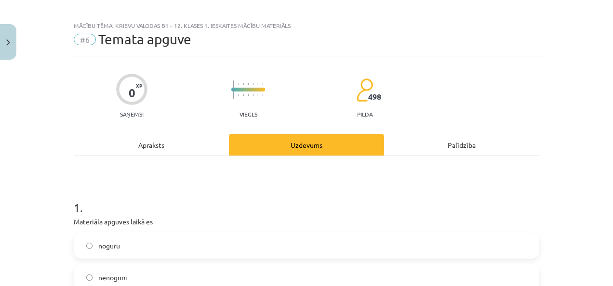
scroll to position [102, 0]
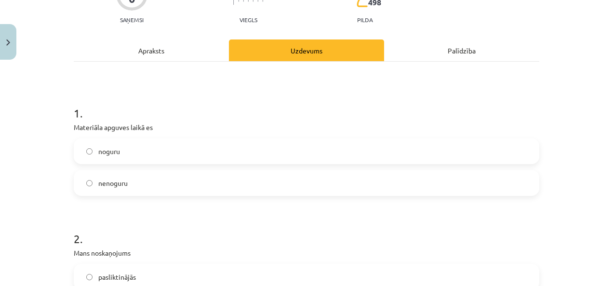
click at [146, 146] on label "noguru" at bounding box center [307, 151] width 464 height 24
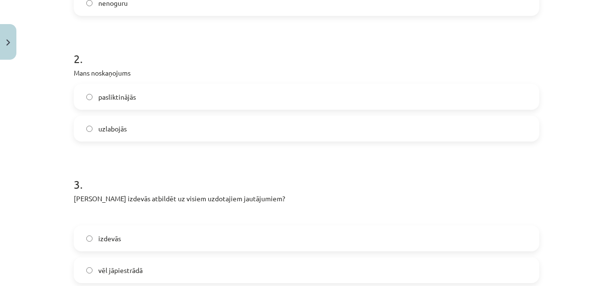
scroll to position [306, 0]
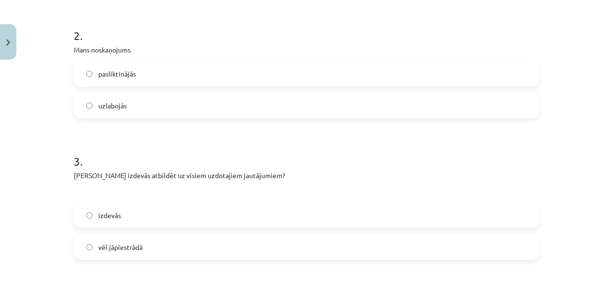
click at [145, 114] on label "uzlabojās" at bounding box center [307, 106] width 464 height 24
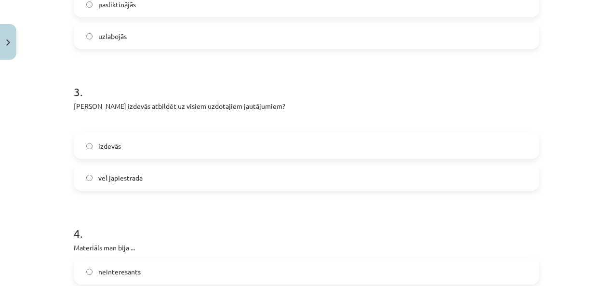
click at [130, 179] on span "vēl jāpiestrādā" at bounding box center [120, 178] width 44 height 10
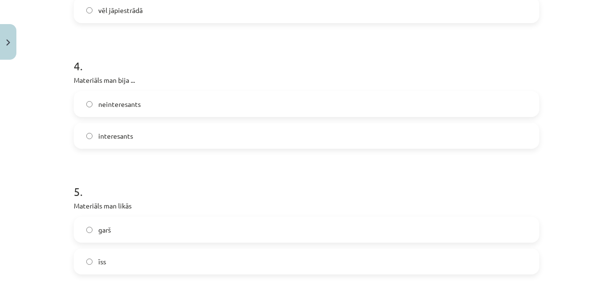
scroll to position [551, 0]
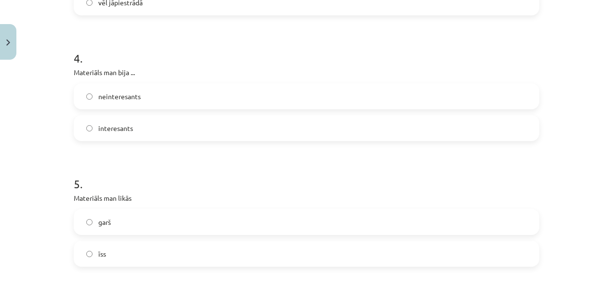
click at [125, 128] on span "interesants" at bounding box center [115, 128] width 35 height 10
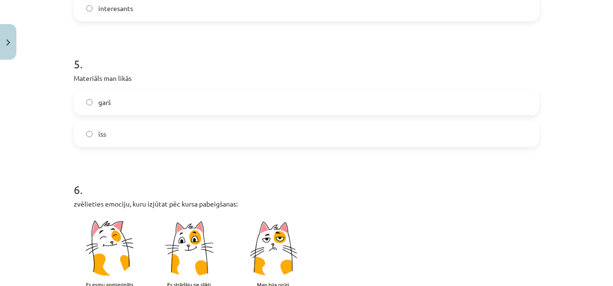
scroll to position [671, 0]
click at [128, 100] on label "garš" at bounding box center [307, 102] width 464 height 24
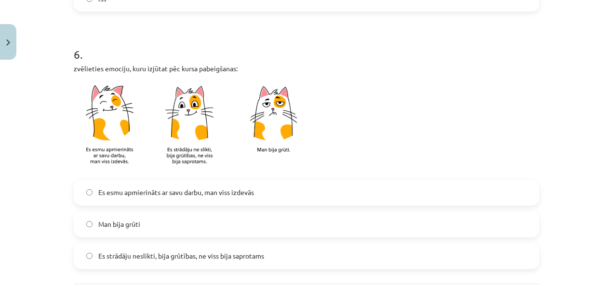
scroll to position [807, 0]
click at [128, 231] on label "Man bija grūti" at bounding box center [307, 224] width 464 height 24
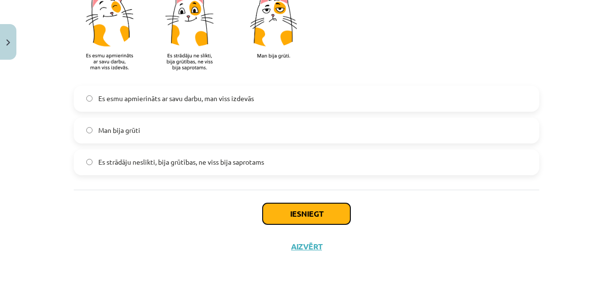
click at [287, 221] on button "Iesniegt" at bounding box center [307, 214] width 88 height 21
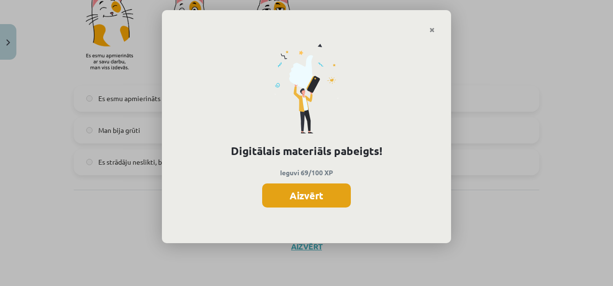
click at [315, 193] on button "Aizvērt" at bounding box center [306, 196] width 89 height 24
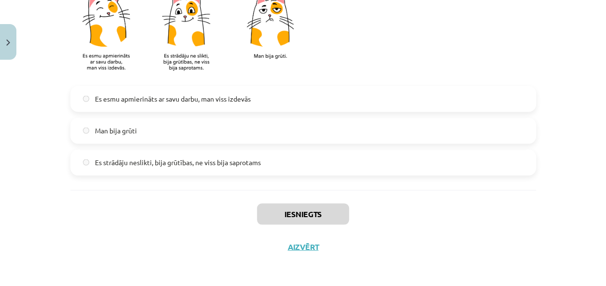
click at [292, 255] on div "Iesniegts Aizvērt" at bounding box center [303, 224] width 466 height 68
click at [293, 250] on button "Aizvērt" at bounding box center [303, 247] width 37 height 10
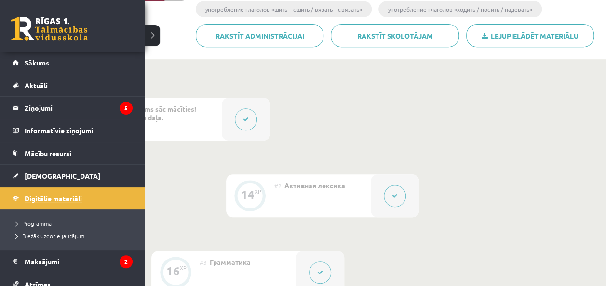
click at [45, 193] on link "Digitālie materiāli" at bounding box center [73, 199] width 120 height 22
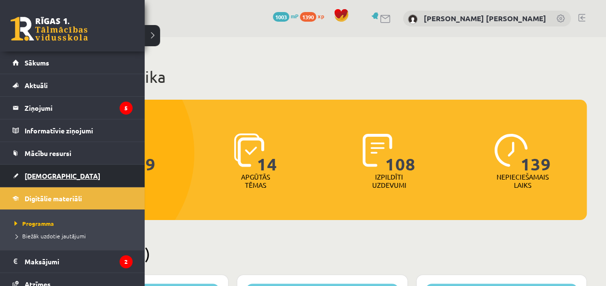
click at [39, 175] on span "[DEMOGRAPHIC_DATA]" at bounding box center [63, 176] width 76 height 9
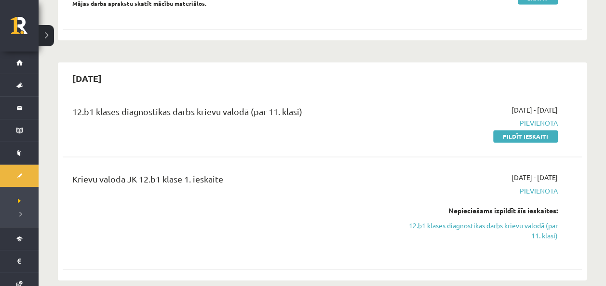
scroll to position [726, 0]
click at [528, 130] on link "Pildīt ieskaiti" at bounding box center [525, 136] width 65 height 13
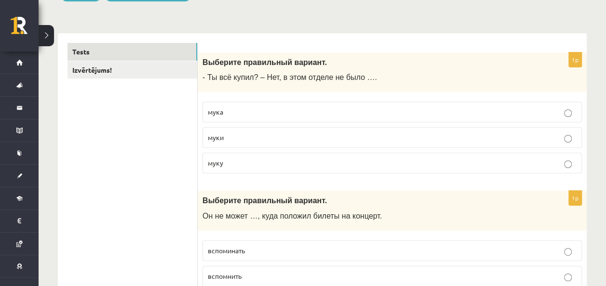
scroll to position [131, 0]
click at [323, 106] on label "мука" at bounding box center [393, 111] width 380 height 21
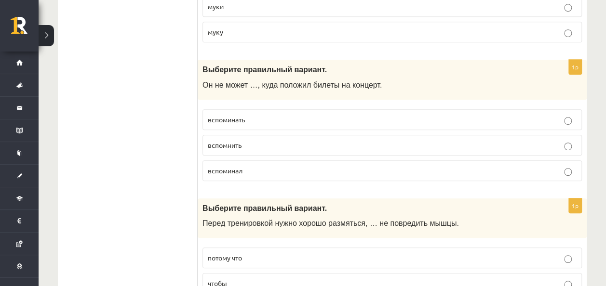
scroll to position [262, 0]
click at [259, 146] on p "вспомнить" at bounding box center [392, 145] width 369 height 10
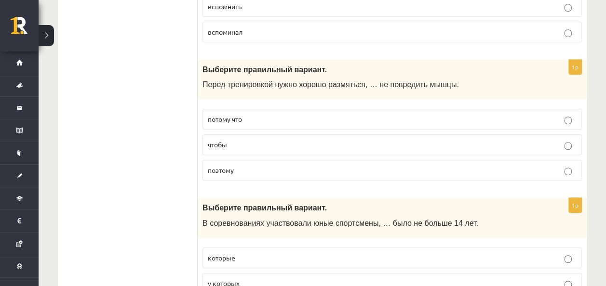
scroll to position [401, 0]
click at [234, 140] on p "чтобы" at bounding box center [392, 144] width 369 height 10
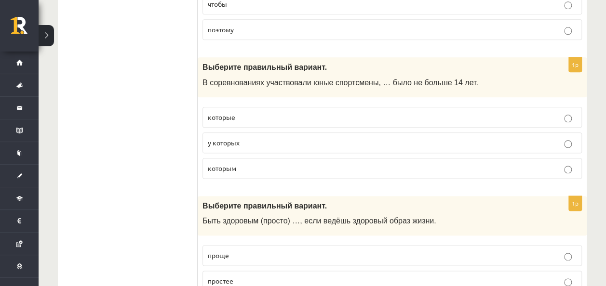
scroll to position [542, 0]
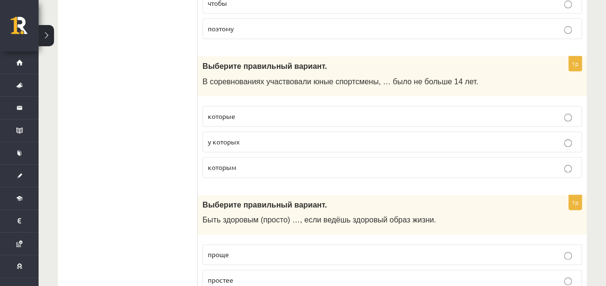
click at [256, 137] on p "у которых" at bounding box center [392, 142] width 369 height 10
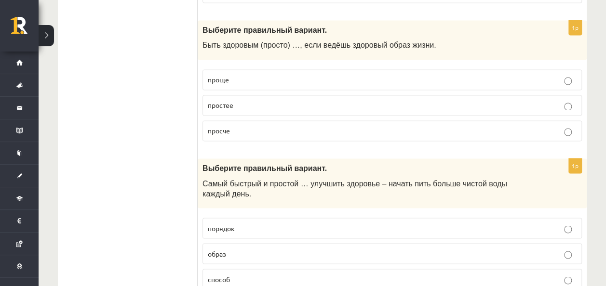
scroll to position [719, 0]
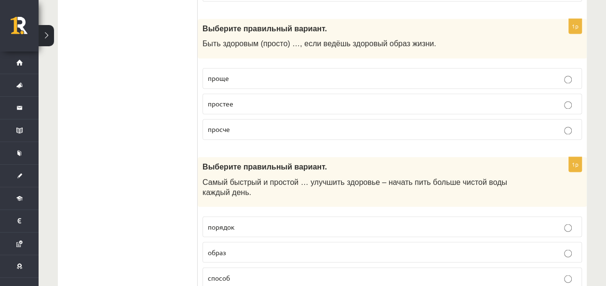
click at [210, 74] on span "проще" at bounding box center [218, 78] width 21 height 9
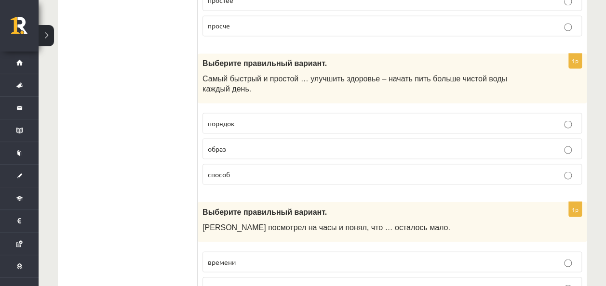
scroll to position [823, 0]
click at [227, 169] on p "способ" at bounding box center [392, 174] width 369 height 10
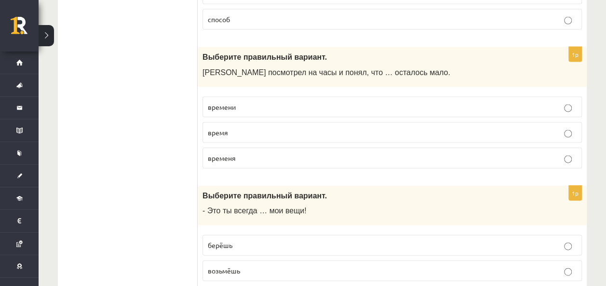
scroll to position [978, 0]
click at [223, 102] on span "времени" at bounding box center [222, 106] width 28 height 9
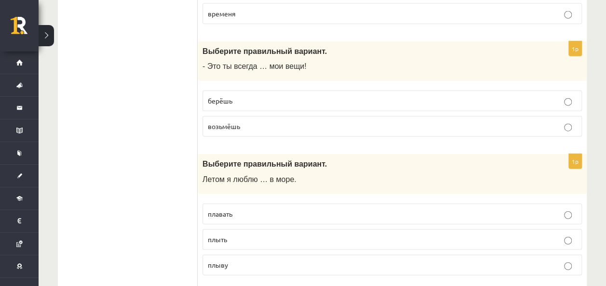
scroll to position [1123, 0]
click at [211, 95] on span "берёшь" at bounding box center [220, 99] width 25 height 9
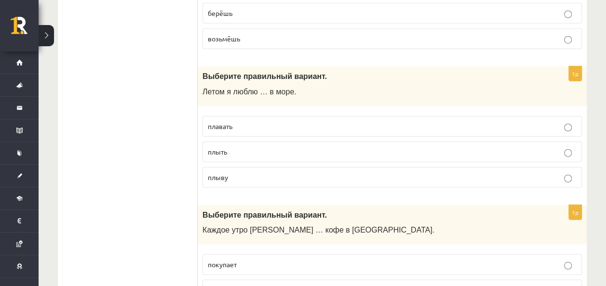
scroll to position [1231, 0]
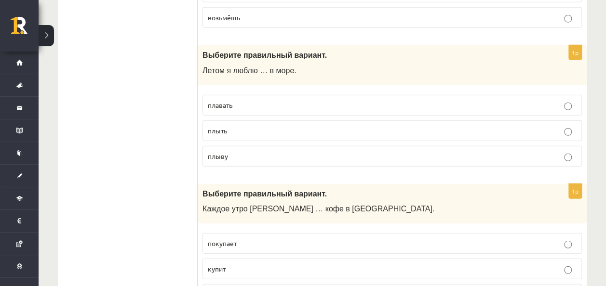
click at [219, 100] on p "плавать" at bounding box center [392, 105] width 369 height 10
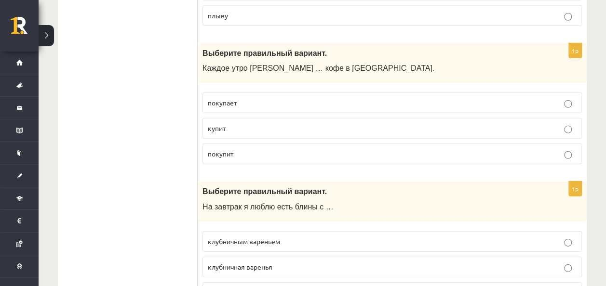
scroll to position [1373, 0]
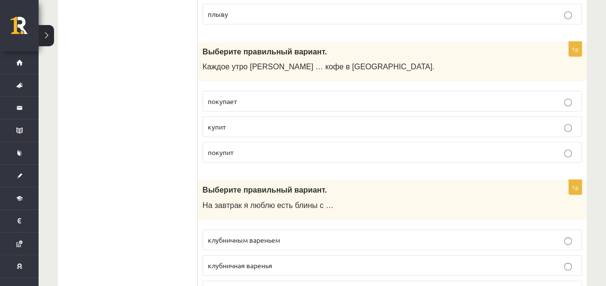
click at [233, 97] on span "покупает" at bounding box center [222, 101] width 29 height 9
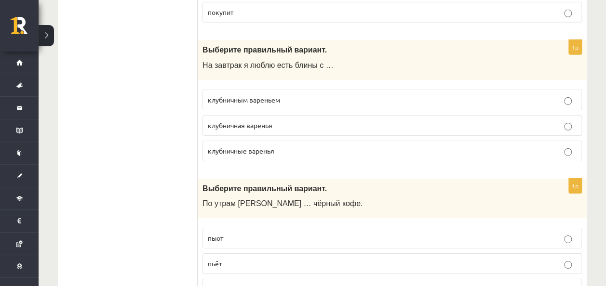
scroll to position [1514, 0]
click at [232, 89] on label "клубничным вареньем" at bounding box center [393, 99] width 380 height 21
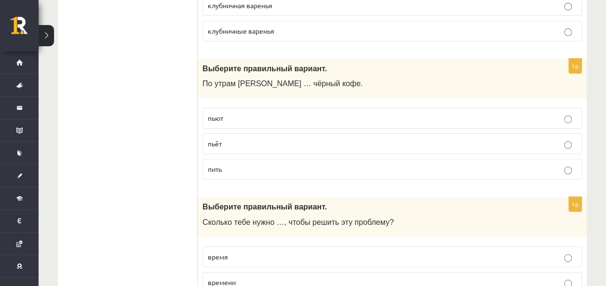
scroll to position [1636, 0]
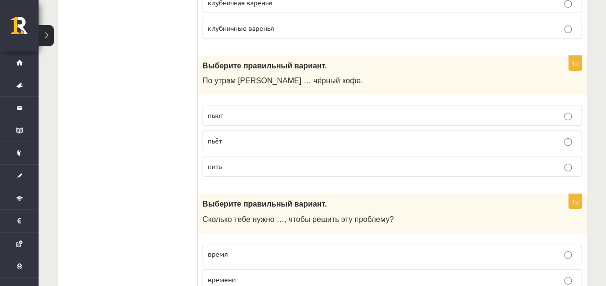
click at [230, 131] on label "пьёт" at bounding box center [393, 141] width 380 height 21
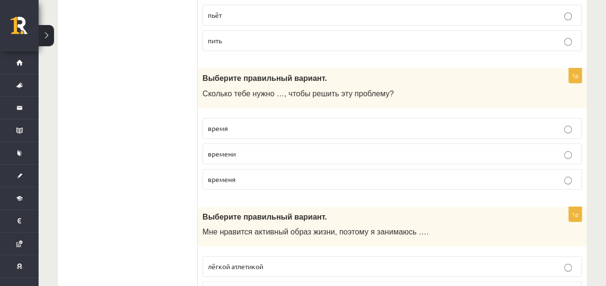
scroll to position [1763, 0]
click at [233, 149] on span "времени" at bounding box center [222, 153] width 28 height 9
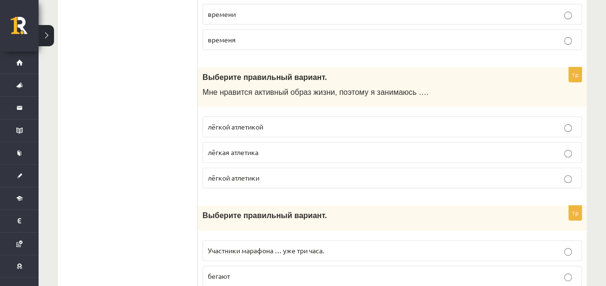
scroll to position [1903, 0]
click at [251, 122] on span "лёгкой атлетикой" at bounding box center [235, 126] width 55 height 9
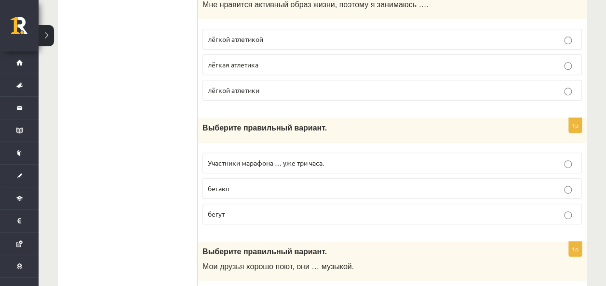
scroll to position [1990, 0]
click at [218, 184] on span "бегают" at bounding box center [219, 188] width 22 height 9
click at [229, 209] on p "бегут" at bounding box center [392, 214] width 369 height 10
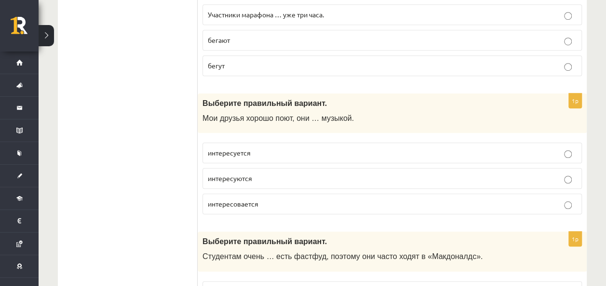
scroll to position [2155, 0]
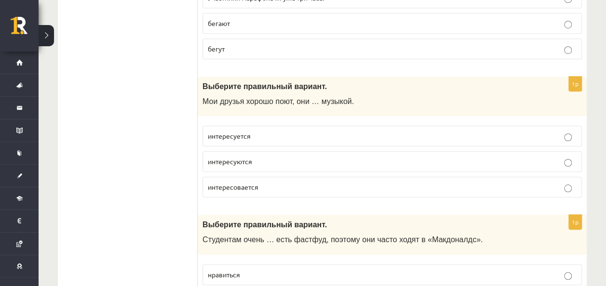
click at [239, 126] on label "интересуется" at bounding box center [393, 136] width 380 height 21
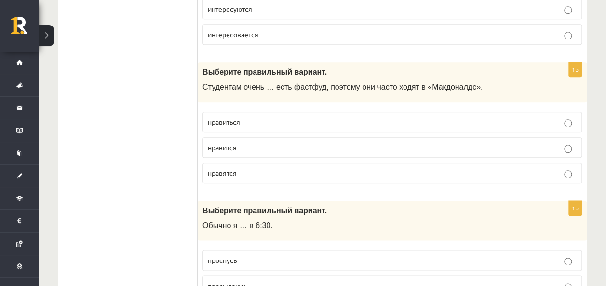
scroll to position [2315, 0]
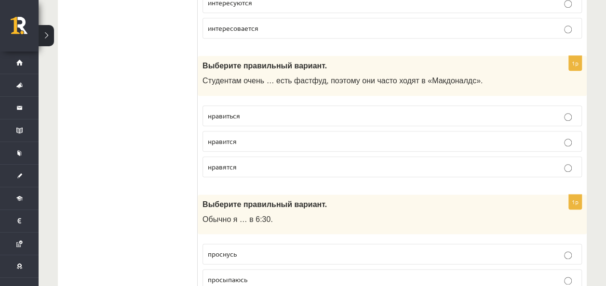
click at [258, 111] on p "нравиться" at bounding box center [392, 116] width 369 height 10
click at [232, 131] on label "нравится" at bounding box center [393, 141] width 380 height 21
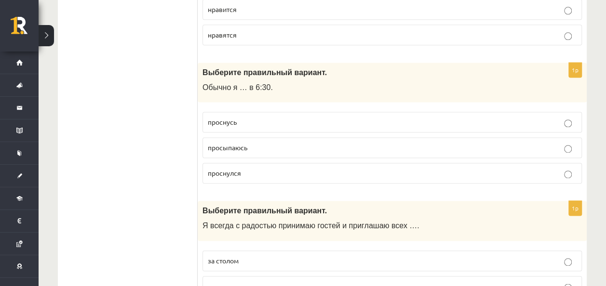
scroll to position [2448, 0]
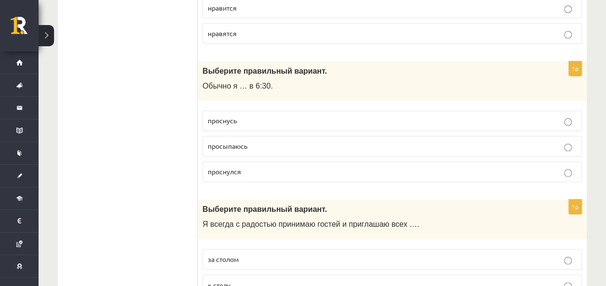
click at [236, 136] on label "просыпаюсь" at bounding box center [393, 146] width 380 height 21
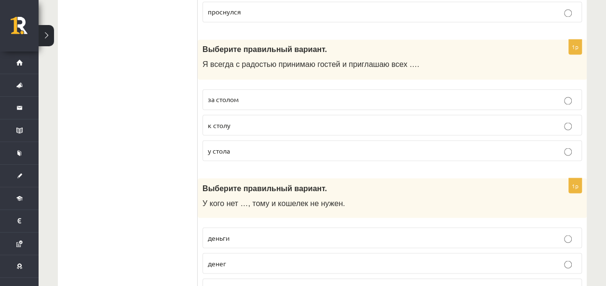
scroll to position [2609, 0]
click at [238, 114] on label "к столу" at bounding box center [393, 124] width 380 height 21
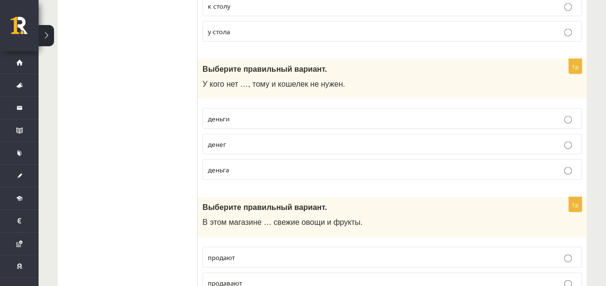
scroll to position [2728, 0]
click at [245, 139] on p "денег" at bounding box center [392, 144] width 369 height 10
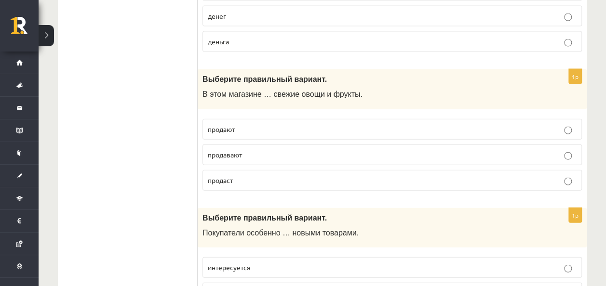
scroll to position [2857, 0]
click at [216, 124] on span "продают" at bounding box center [221, 128] width 27 height 9
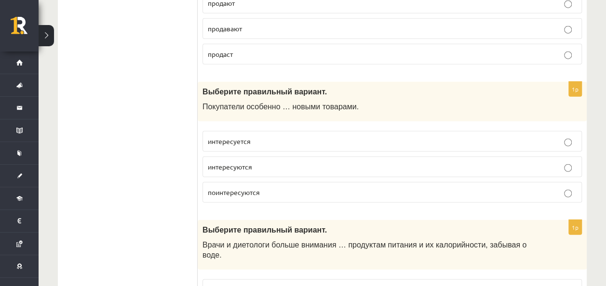
scroll to position [2983, 0]
click at [255, 136] on p "интересуется" at bounding box center [392, 141] width 369 height 10
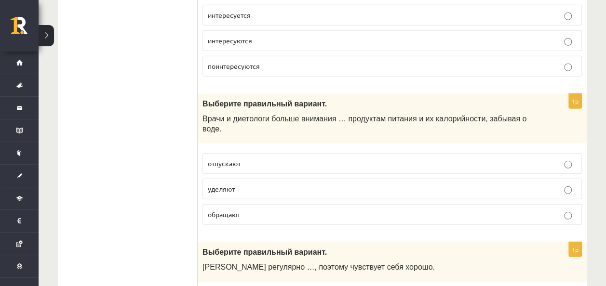
scroll to position [3109, 0]
click at [244, 184] on p "уделяют" at bounding box center [392, 189] width 369 height 10
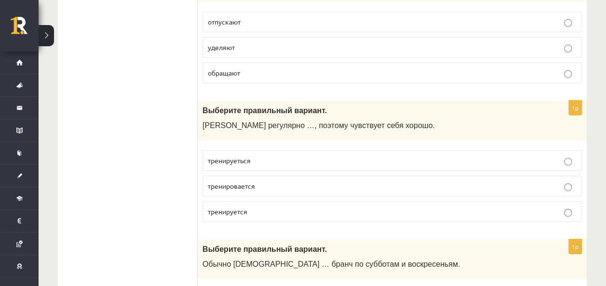
scroll to position [3251, 0]
click at [234, 206] on p "тренируется" at bounding box center [392, 211] width 369 height 10
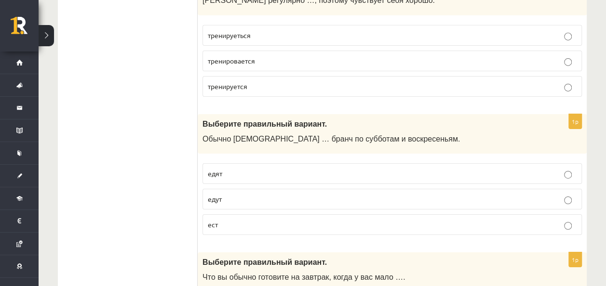
scroll to position [3376, 0]
click at [235, 168] on p "едят" at bounding box center [392, 173] width 369 height 10
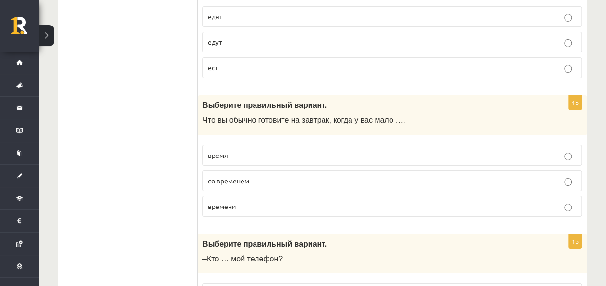
scroll to position [3533, 0]
click at [224, 202] on span "времени" at bounding box center [222, 206] width 28 height 9
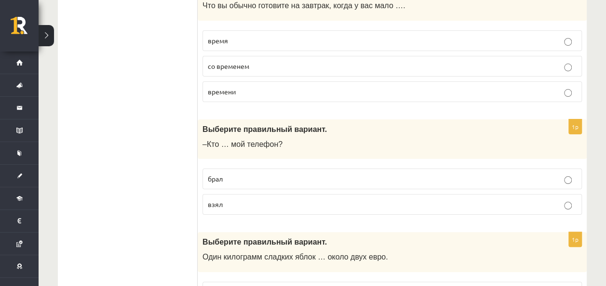
scroll to position [3648, 0]
click at [248, 199] on p "взял" at bounding box center [392, 204] width 369 height 10
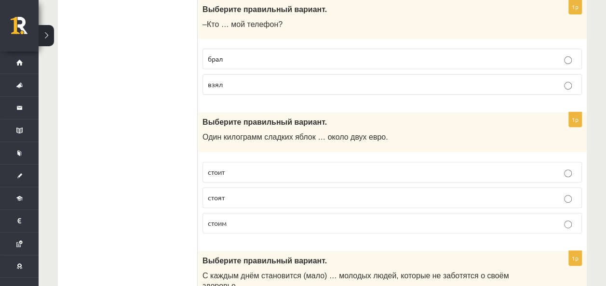
scroll to position [3774, 0]
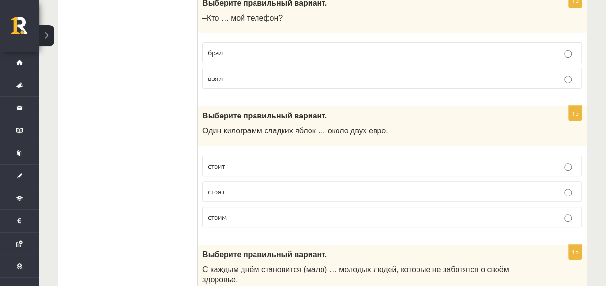
click at [259, 161] on p "стоит" at bounding box center [392, 166] width 369 height 10
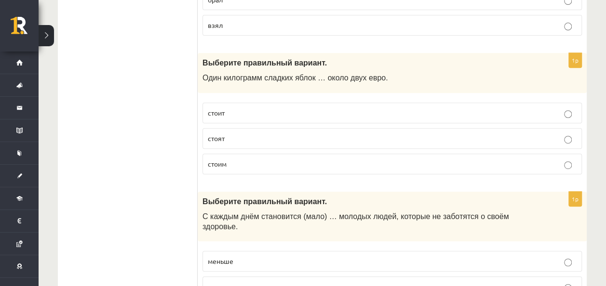
scroll to position [3842, 0]
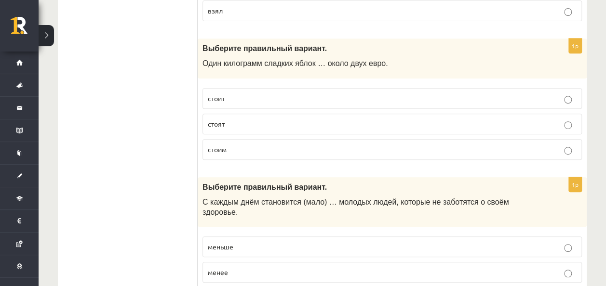
click at [237, 242] on p "меньше" at bounding box center [392, 247] width 369 height 10
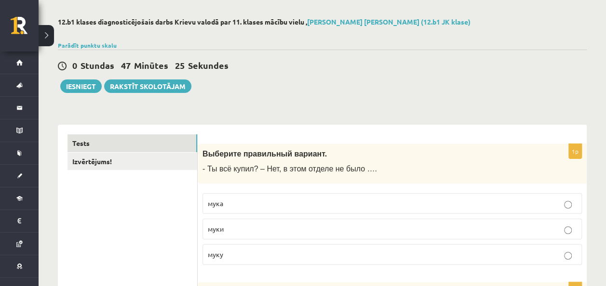
scroll to position [0, 0]
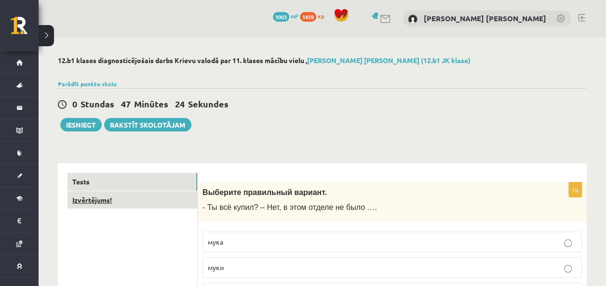
click at [136, 202] on link "Izvērtējums!" at bounding box center [133, 200] width 130 height 18
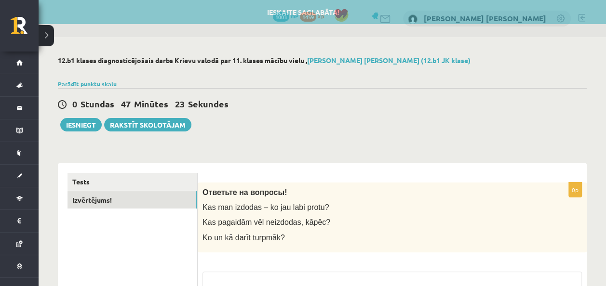
scroll to position [119, 0]
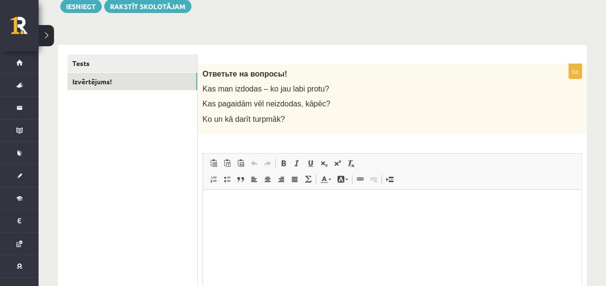
click at [300, 171] on span "Treknraksts Klaviatūras saīsne vadīšanas taustiņš+B Slīpraksts Klaviatūras saīs…" at bounding box center [318, 165] width 83 height 16
click at [286, 208] on p "Bagātinātā teksta redaktors, wiswyg-editor-user-answer-47433873301700" at bounding box center [392, 204] width 359 height 10
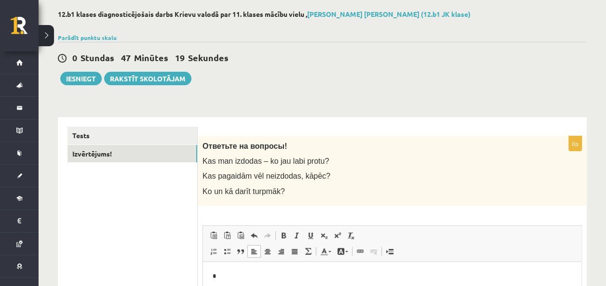
scroll to position [39, 0]
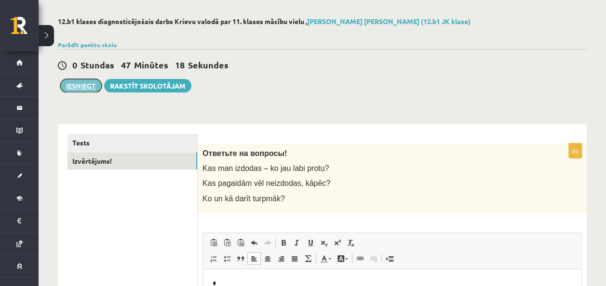
click at [84, 86] on button "Iesniegt" at bounding box center [80, 86] width 41 height 14
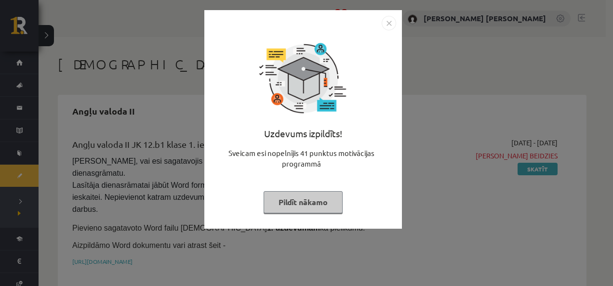
click at [387, 30] on img "Close" at bounding box center [389, 23] width 14 height 14
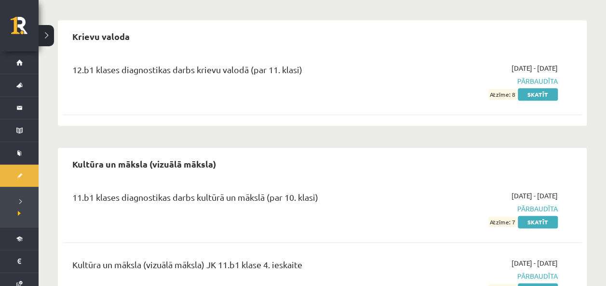
scroll to position [498, 0]
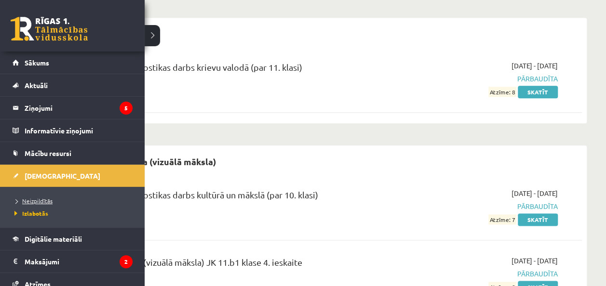
click at [31, 199] on span "Neizpildītās" at bounding box center [32, 201] width 41 height 8
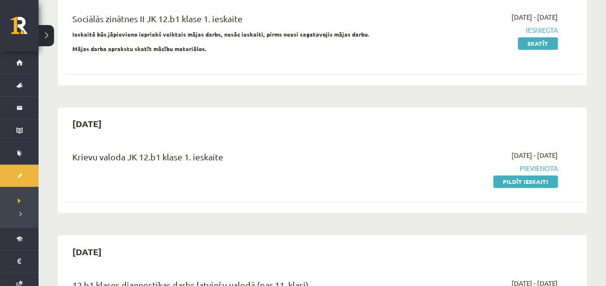
scroll to position [681, 0]
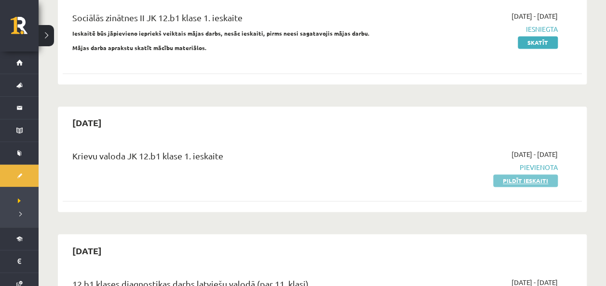
click at [511, 175] on link "Pildīt ieskaiti" at bounding box center [525, 181] width 65 height 13
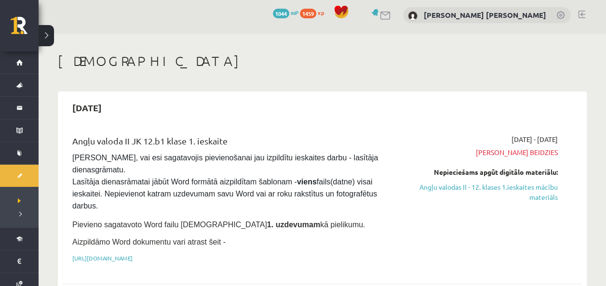
scroll to position [0, 0]
